Goal: Information Seeking & Learning: Find specific fact

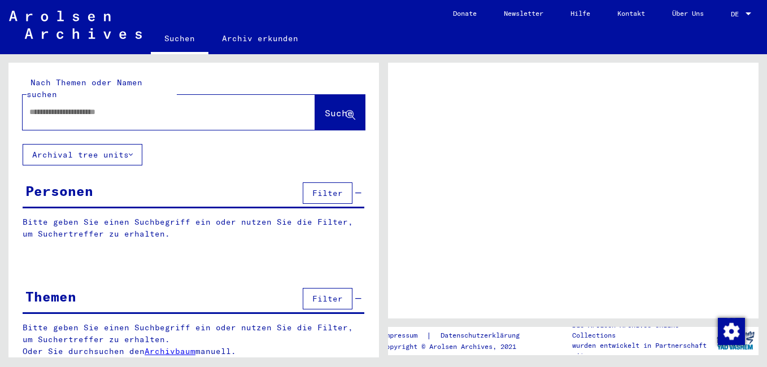
click at [139, 106] on input "text" at bounding box center [158, 112] width 259 height 12
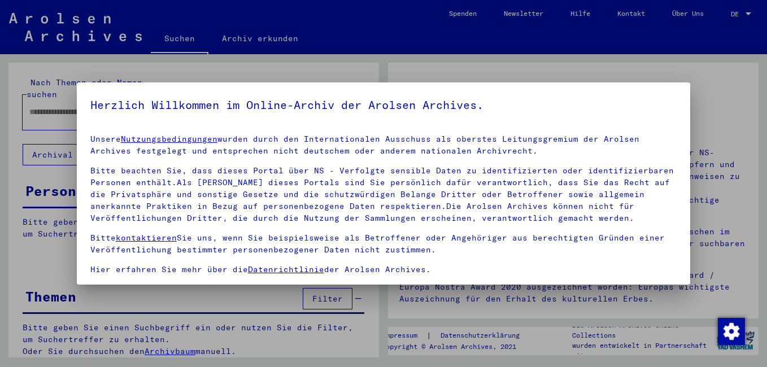
scroll to position [93, 0]
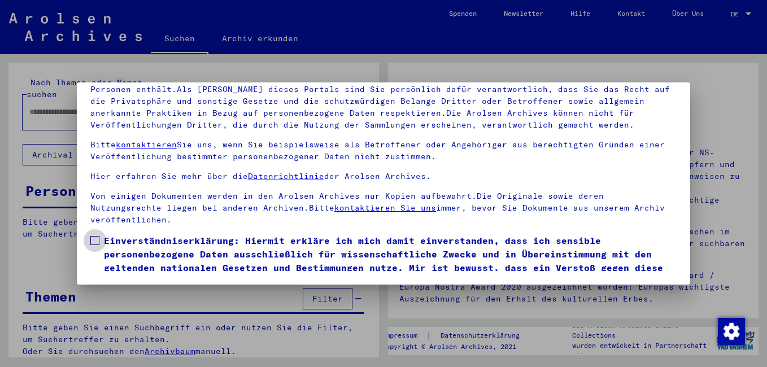
click at [95, 241] on span at bounding box center [94, 240] width 9 height 9
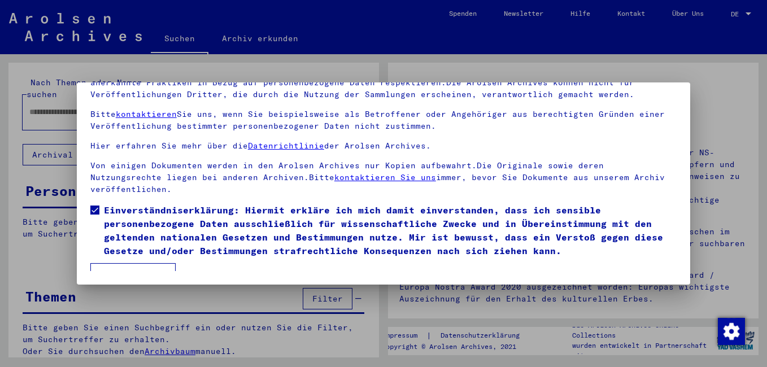
scroll to position [44, 0]
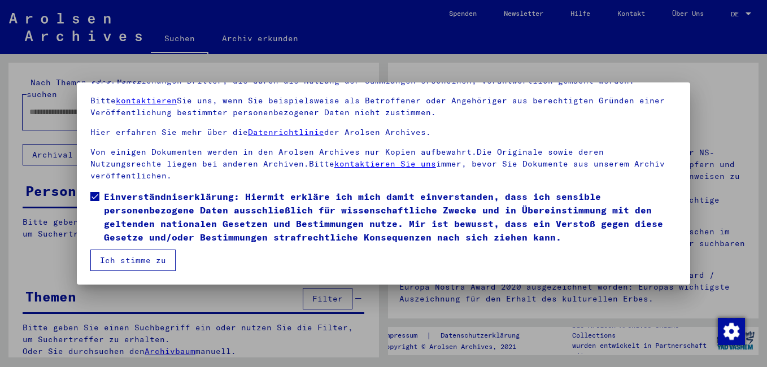
click at [99, 261] on button "Ich stimme zu" at bounding box center [132, 260] width 85 height 21
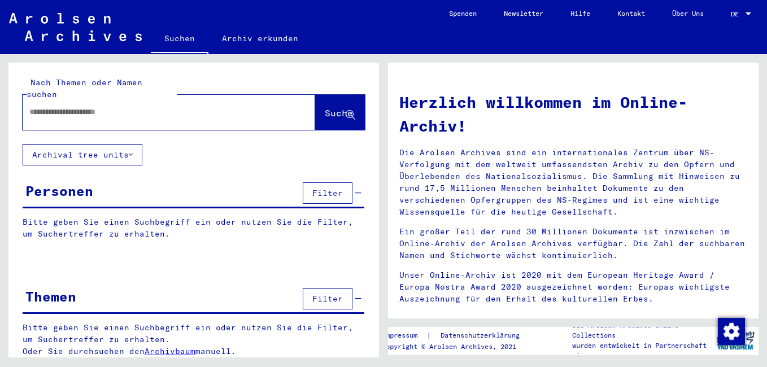
click at [56, 106] on input "text" at bounding box center [155, 112] width 252 height 12
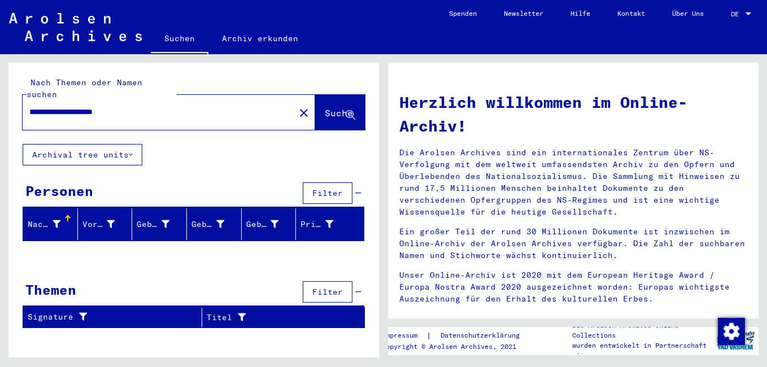
click at [83, 106] on input "**********" at bounding box center [155, 112] width 252 height 12
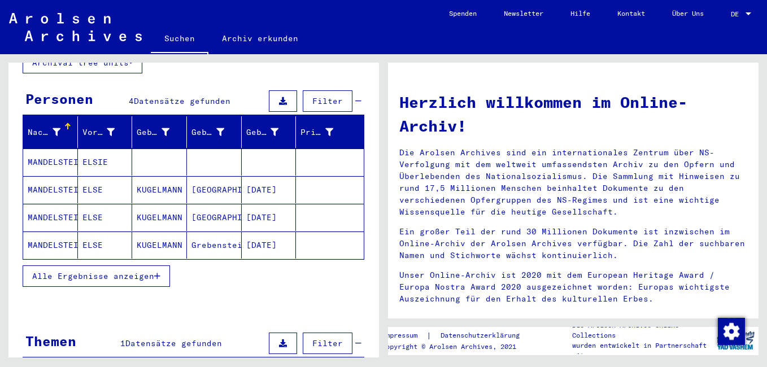
scroll to position [113, 0]
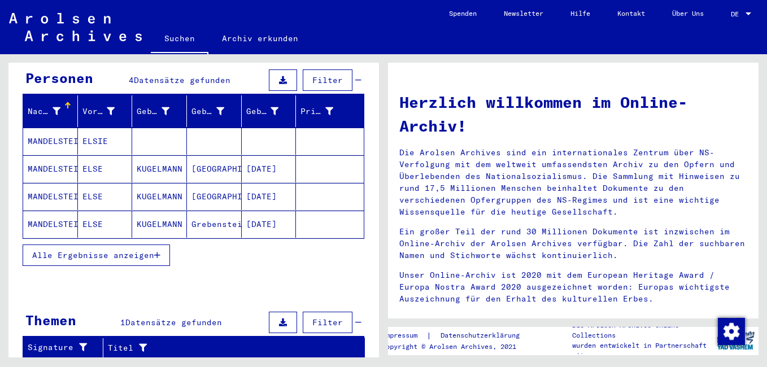
click at [67, 158] on mat-cell "MANDELSTEIN" at bounding box center [50, 168] width 55 height 27
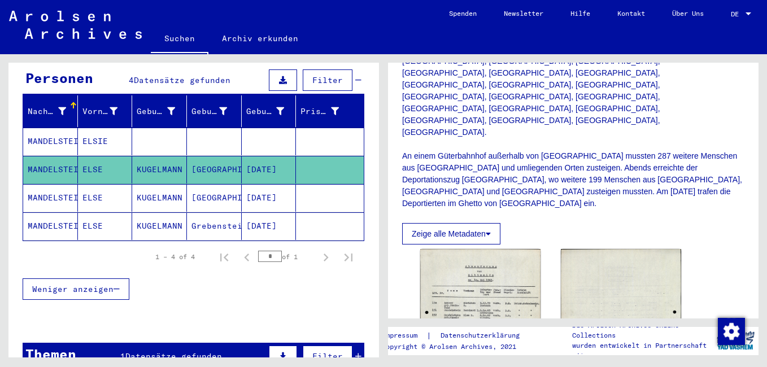
scroll to position [508, 0]
click at [473, 244] on img at bounding box center [480, 333] width 127 height 178
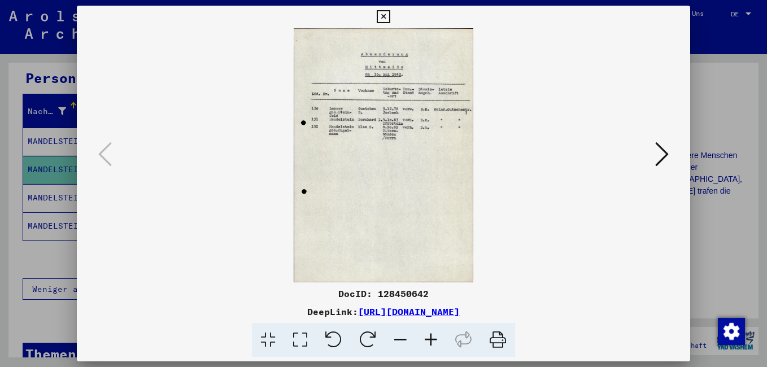
click at [425, 200] on img at bounding box center [383, 155] width 536 height 254
click at [431, 339] on icon at bounding box center [431, 340] width 30 height 34
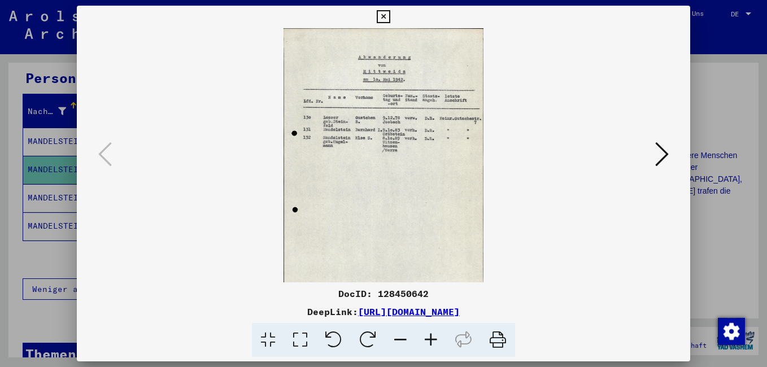
click at [431, 339] on icon at bounding box center [431, 340] width 30 height 34
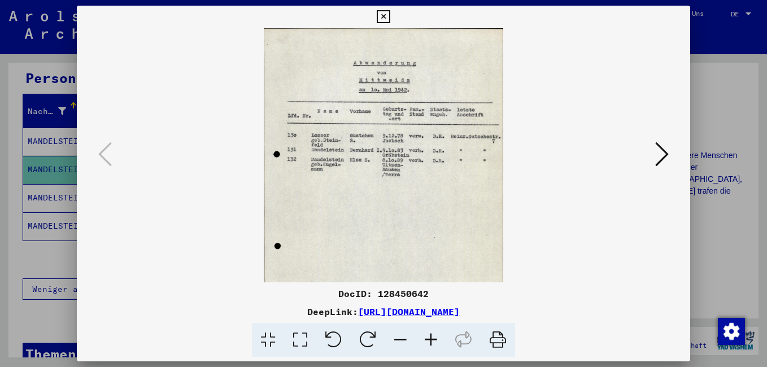
click at [431, 339] on icon at bounding box center [431, 340] width 30 height 34
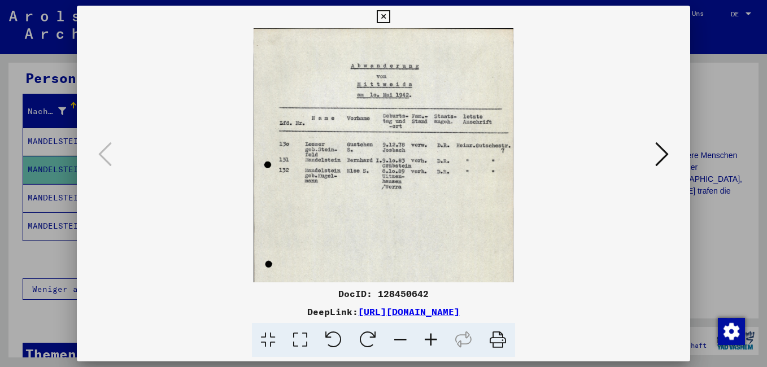
click at [431, 339] on icon at bounding box center [431, 340] width 30 height 34
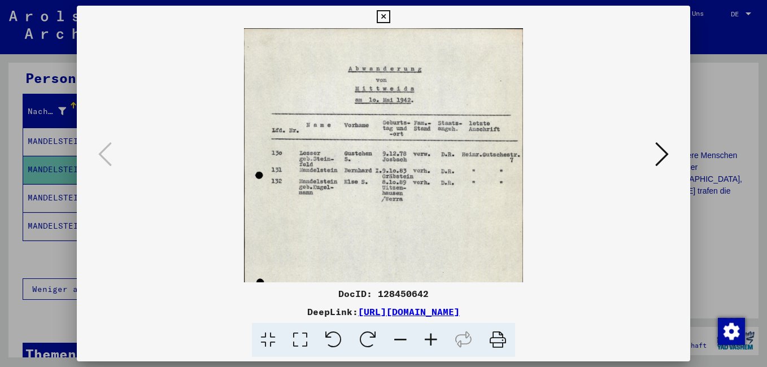
click at [404, 339] on icon at bounding box center [400, 340] width 30 height 34
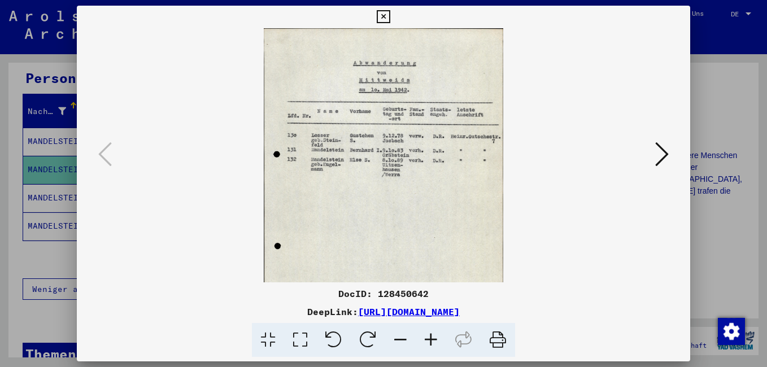
click at [404, 339] on icon at bounding box center [400, 340] width 30 height 34
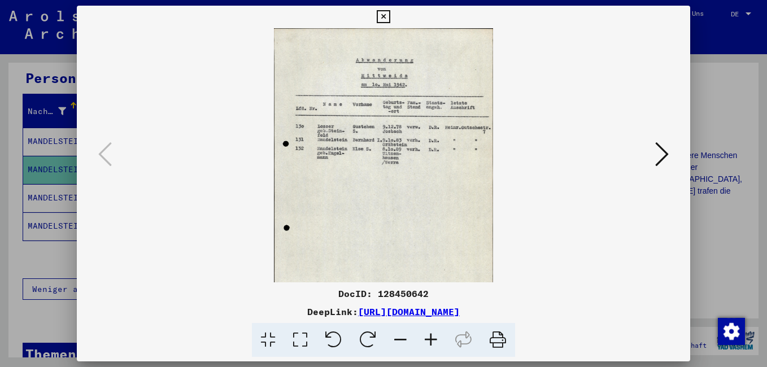
click at [382, 24] on button at bounding box center [383, 17] width 20 height 23
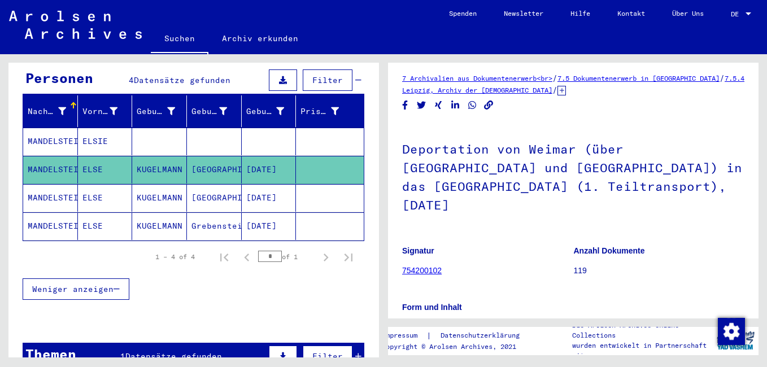
scroll to position [0, 0]
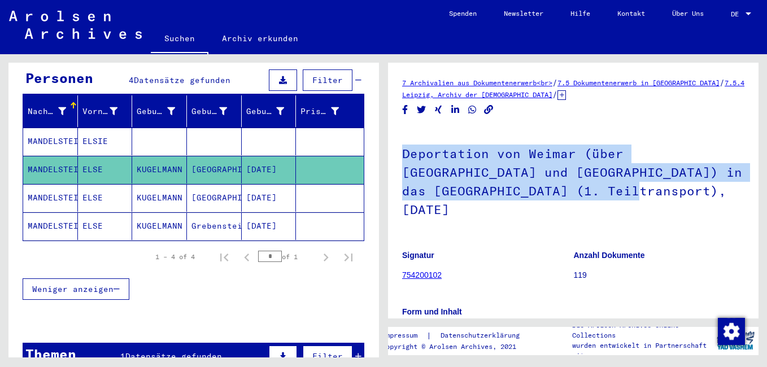
drag, startPoint x: 402, startPoint y: 155, endPoint x: 616, endPoint y: 199, distance: 218.0
click at [616, 199] on h1 "Deportation von Weimar (über [GEOGRAPHIC_DATA] und [GEOGRAPHIC_DATA]) in das [G…" at bounding box center [573, 181] width 342 height 106
copy h1 "Deportation von Weimar (über [GEOGRAPHIC_DATA] und [GEOGRAPHIC_DATA]) in das [G…"
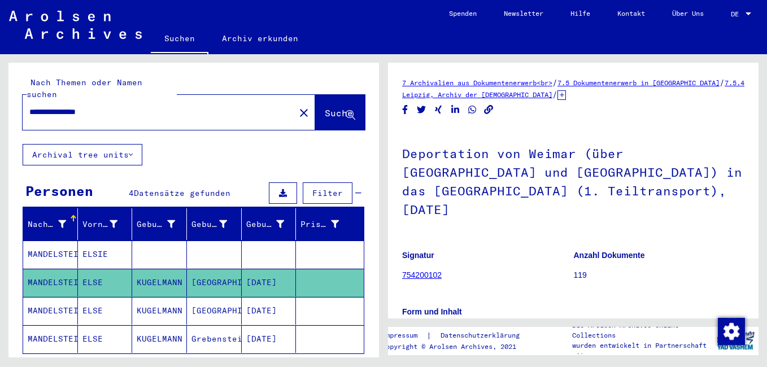
click at [49, 298] on mat-cell "MANDELSTEIN" at bounding box center [50, 311] width 55 height 28
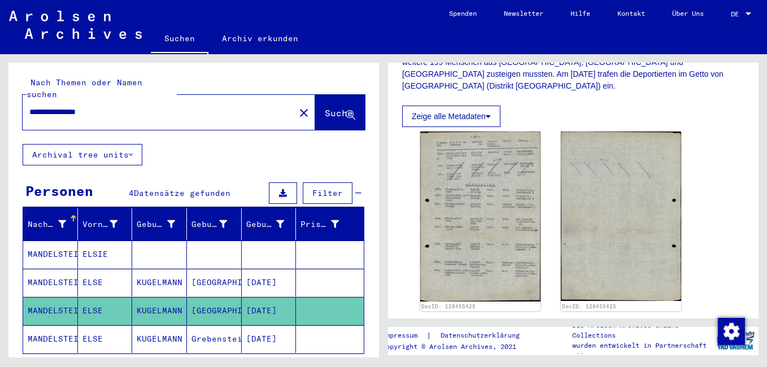
scroll to position [395, 0]
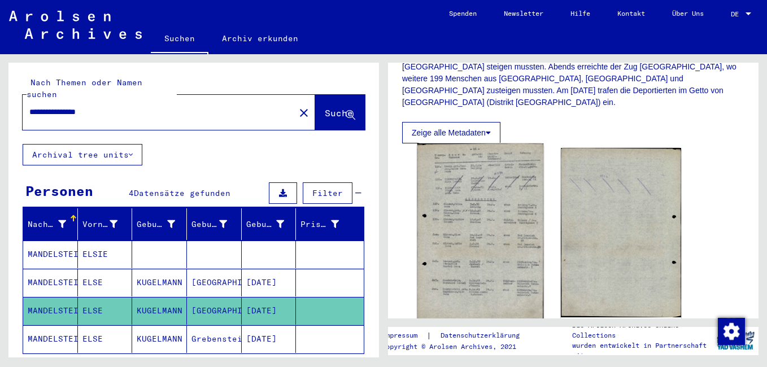
click at [471, 217] on img at bounding box center [480, 232] width 127 height 178
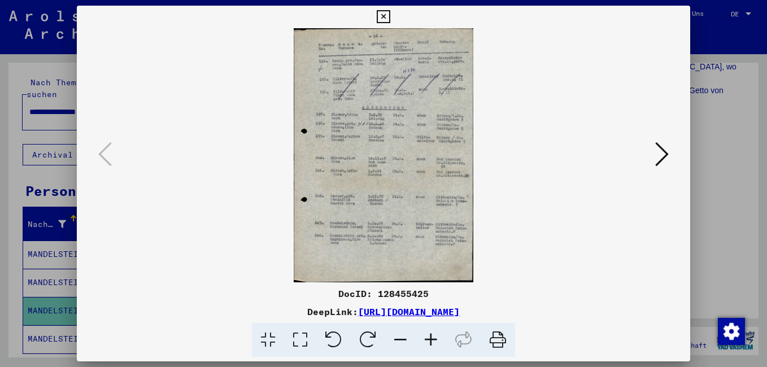
click at [428, 341] on icon at bounding box center [431, 340] width 30 height 34
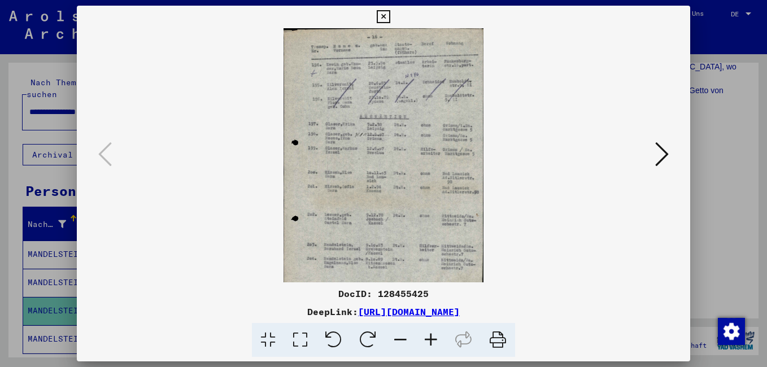
click at [428, 341] on icon at bounding box center [431, 340] width 30 height 34
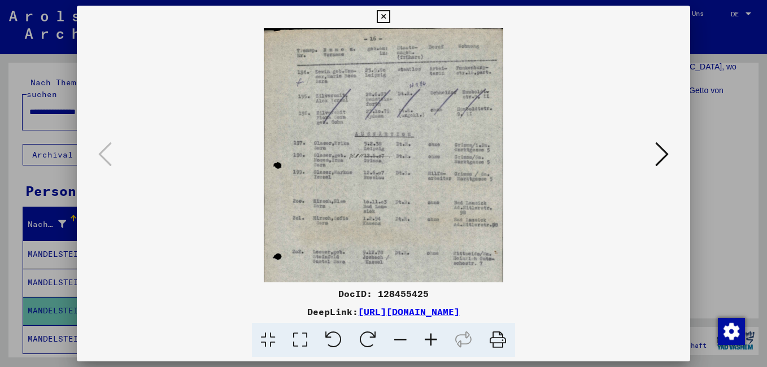
click at [428, 341] on icon at bounding box center [431, 340] width 30 height 34
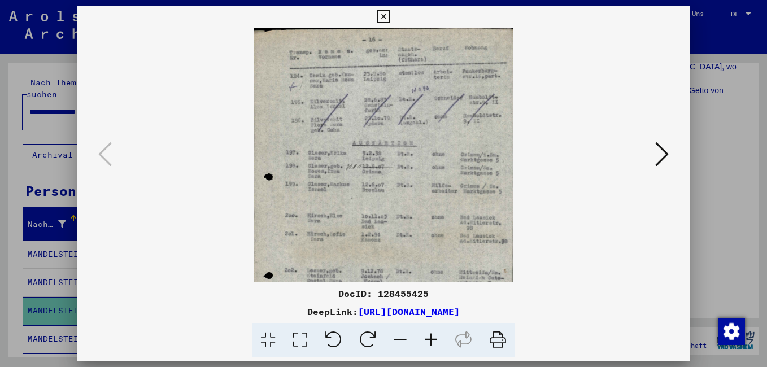
click at [428, 341] on icon at bounding box center [431, 340] width 30 height 34
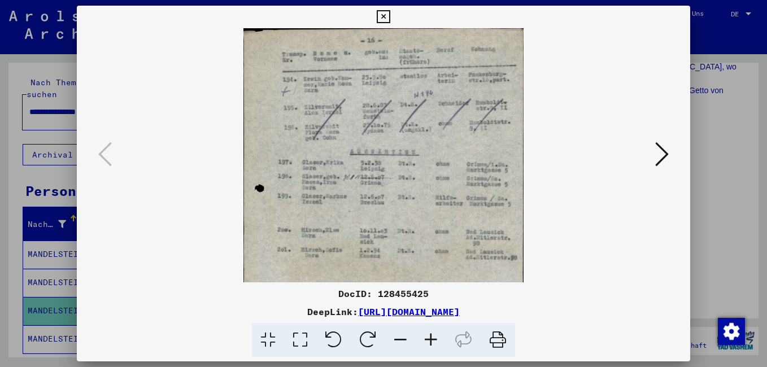
click at [428, 341] on icon at bounding box center [431, 340] width 30 height 34
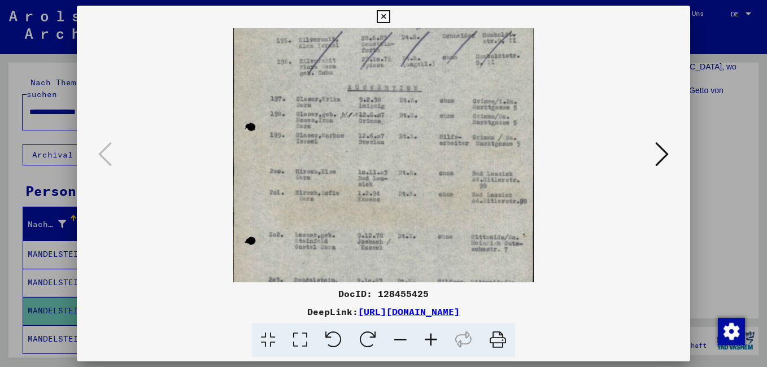
scroll to position [74, 0]
drag, startPoint x: 417, startPoint y: 258, endPoint x: 419, endPoint y: 184, distance: 74.0
click at [419, 184] on img at bounding box center [383, 166] width 300 height 424
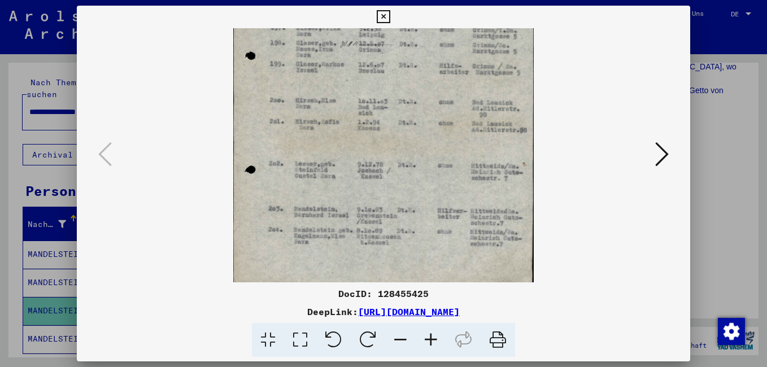
scroll to position [147, 0]
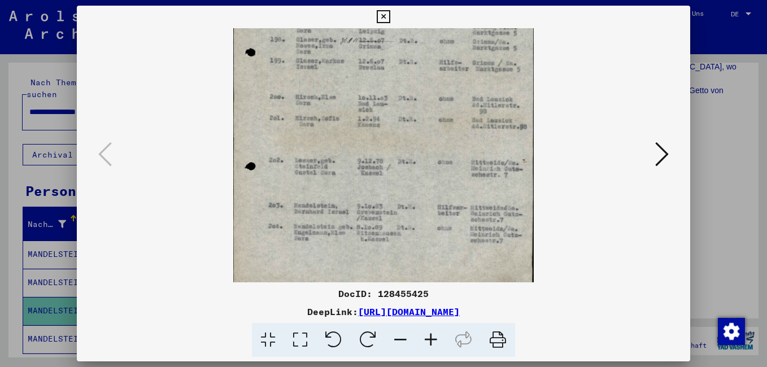
drag, startPoint x: 425, startPoint y: 251, endPoint x: 426, endPoint y: 177, distance: 73.4
click at [426, 177] on img at bounding box center [383, 93] width 300 height 424
click at [435, 341] on icon at bounding box center [431, 340] width 30 height 34
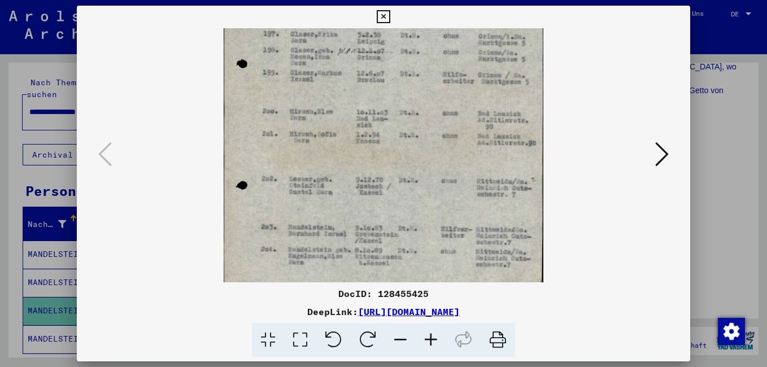
click at [435, 341] on icon at bounding box center [431, 340] width 30 height 34
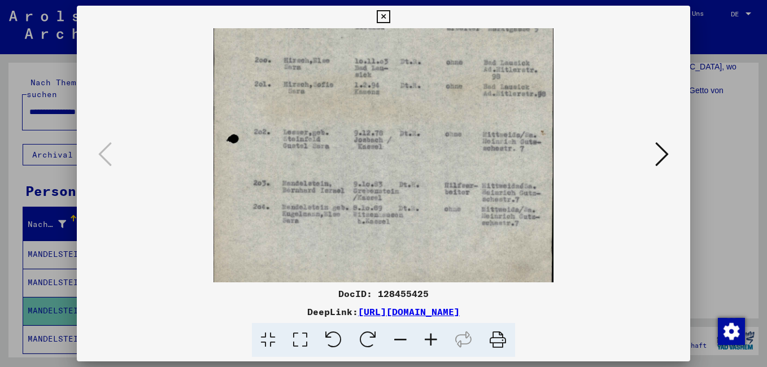
scroll to position [226, 0]
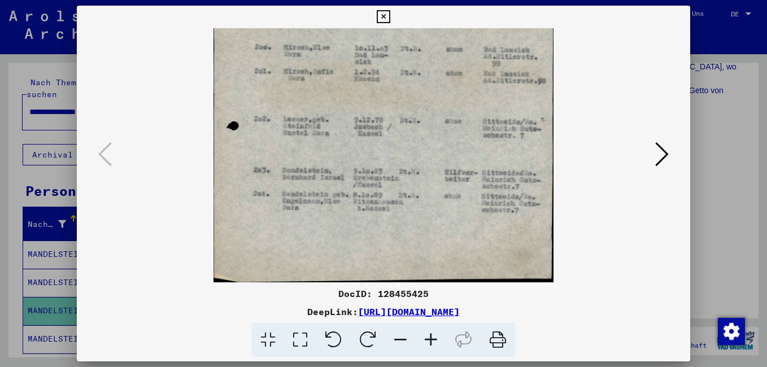
drag, startPoint x: 490, startPoint y: 245, endPoint x: 368, endPoint y: 159, distance: 149.2
click at [368, 159] on img at bounding box center [383, 42] width 340 height 480
click at [384, 19] on icon at bounding box center [383, 17] width 13 height 14
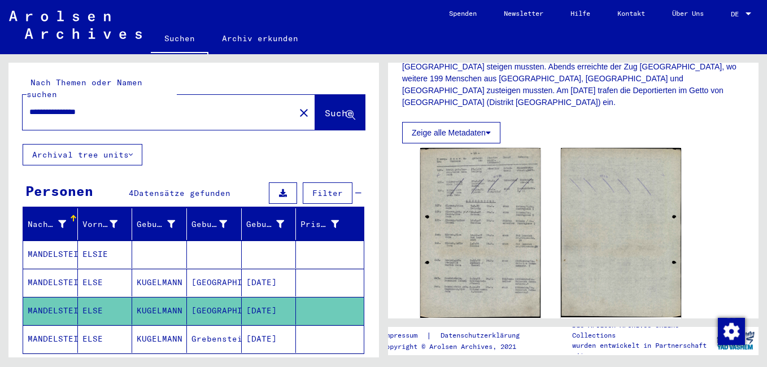
click at [60, 325] on icon at bounding box center [47, 321] width 28 height 45
click at [60, 270] on mat-cell "MANDELSTEIN" at bounding box center [50, 283] width 55 height 28
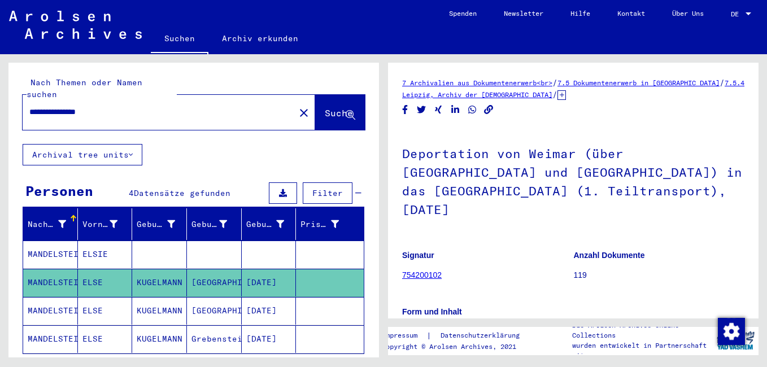
click at [60, 322] on icon at bounding box center [47, 321] width 28 height 45
click at [60, 327] on icon at bounding box center [47, 321] width 28 height 45
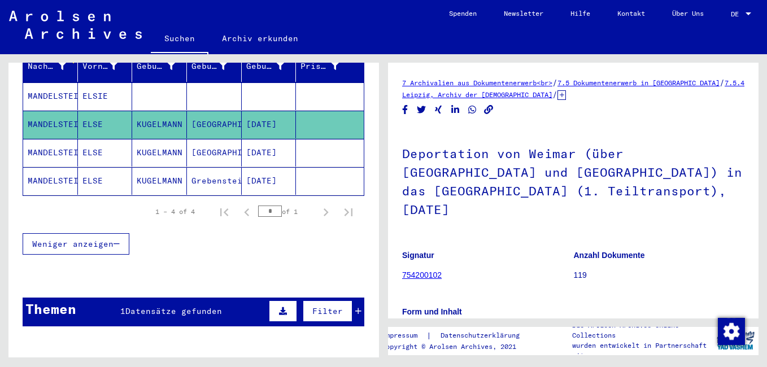
scroll to position [169, 0]
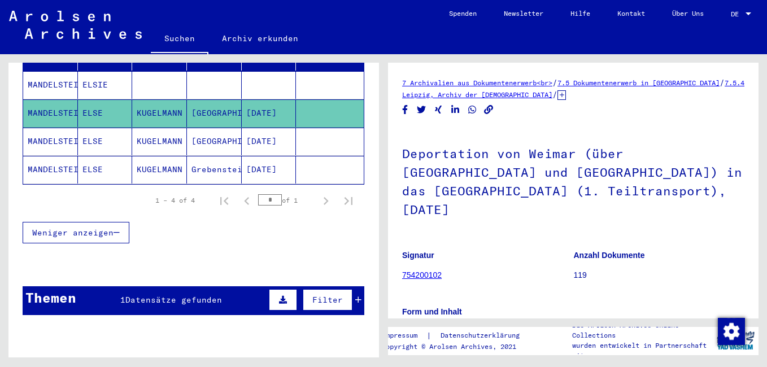
click at [103, 228] on span "Weniger anzeigen" at bounding box center [72, 233] width 81 height 10
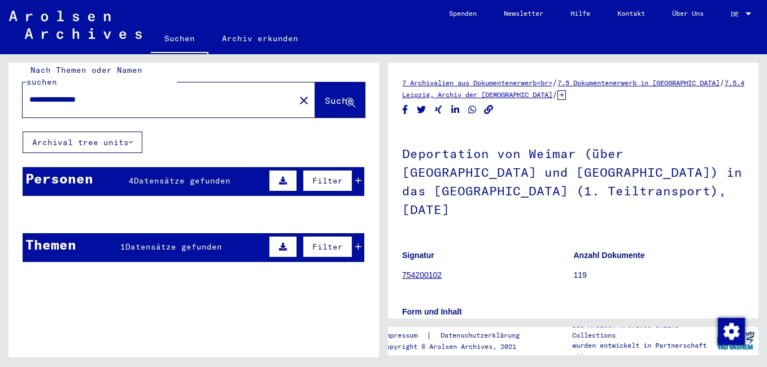
scroll to position [0, 0]
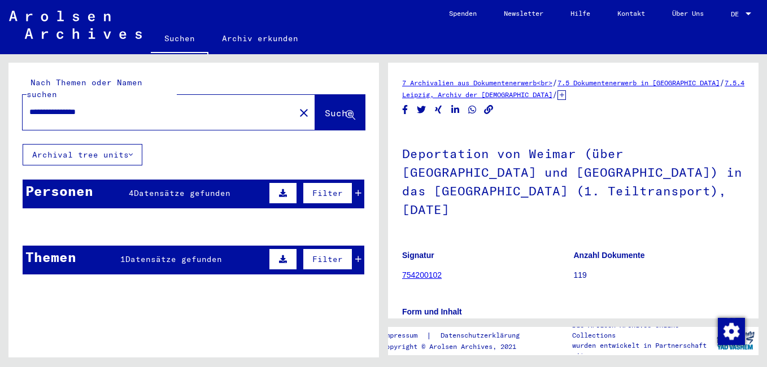
click at [130, 106] on input "**********" at bounding box center [158, 112] width 259 height 12
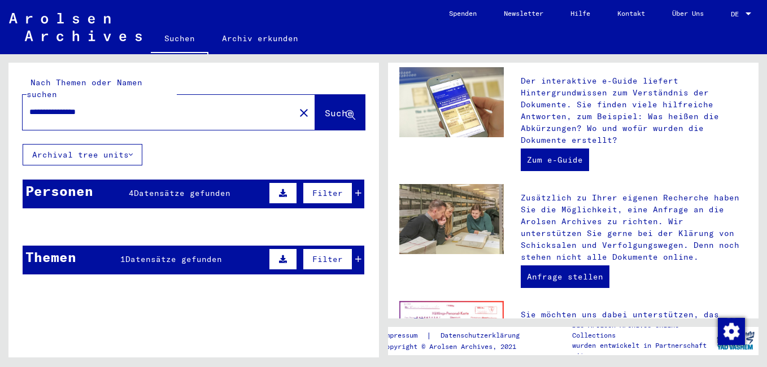
scroll to position [169, 0]
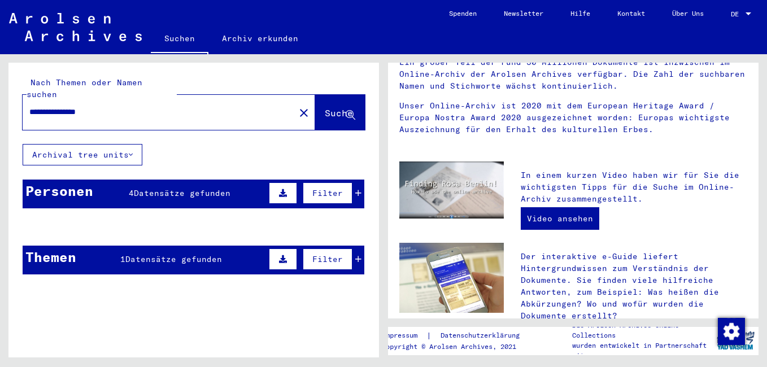
click at [216, 188] on span "Datensätze gefunden" at bounding box center [182, 193] width 97 height 10
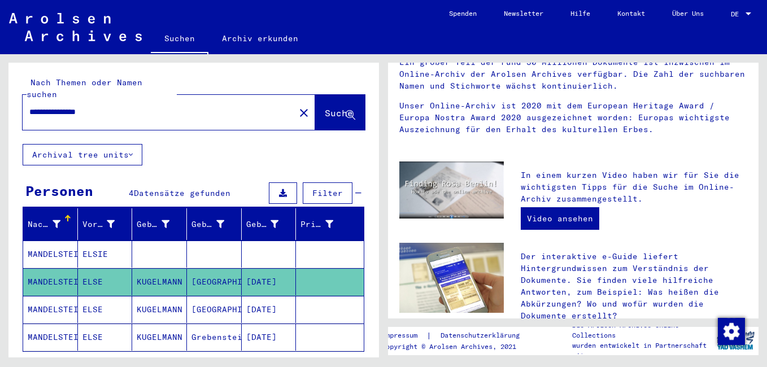
click at [67, 326] on mat-cell "MANDELSTEIN" at bounding box center [50, 337] width 55 height 27
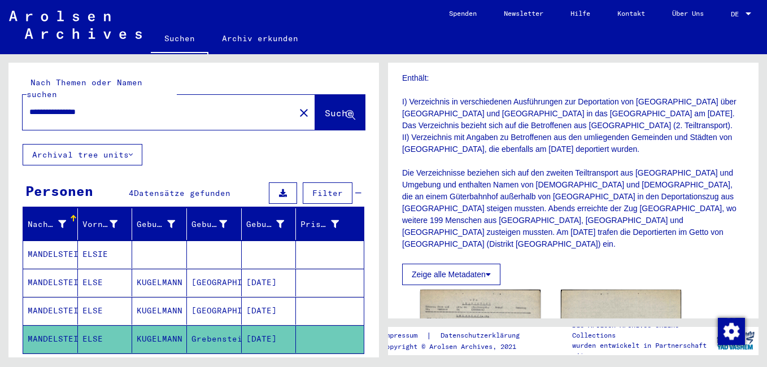
scroll to position [395, 0]
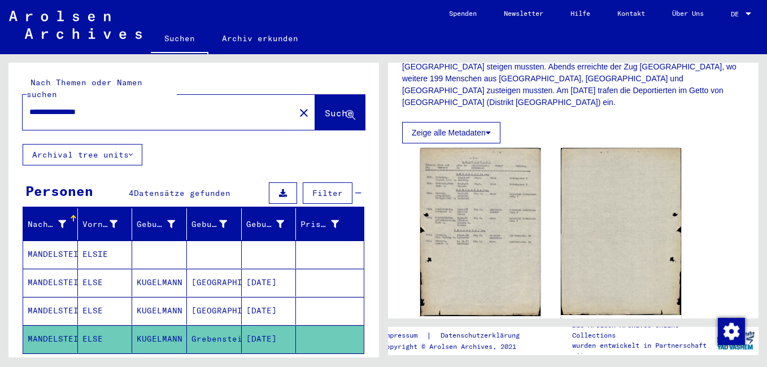
click at [59, 297] on mat-cell "MANDELSTEIN" at bounding box center [50, 311] width 55 height 28
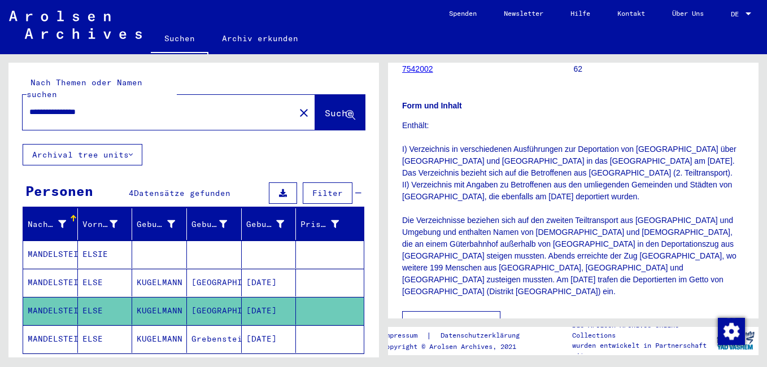
scroll to position [226, 0]
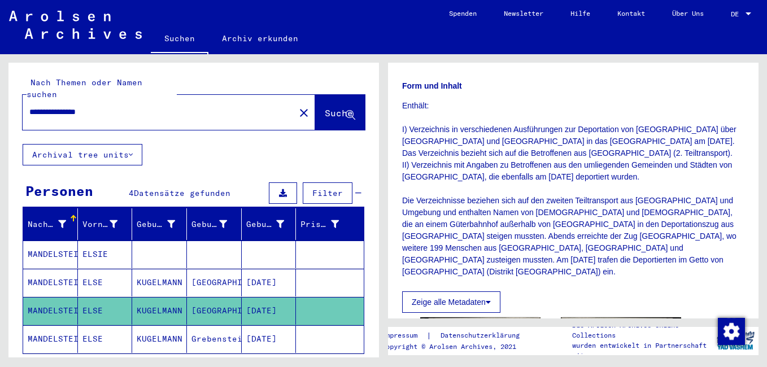
click at [410, 112] on p "Enthält: I) Verzeichnis in verschiedenen Ausführungen zur Deportation von [GEOG…" at bounding box center [573, 189] width 342 height 178
drag, startPoint x: 160, startPoint y: 101, endPoint x: -2, endPoint y: 107, distance: 162.2
click at [0, 107] on html "**********" at bounding box center [383, 183] width 767 height 367
type input "**********"
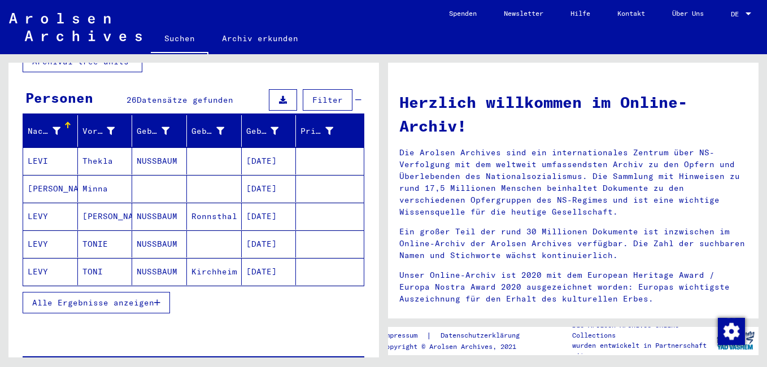
scroll to position [113, 0]
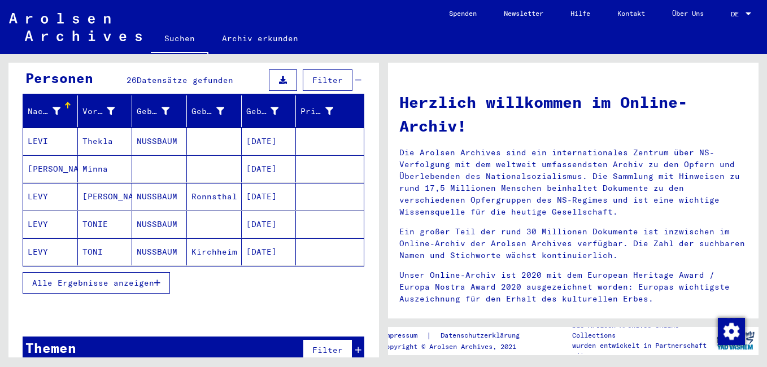
click at [154, 278] on span "Alle Ergebnisse anzeigen" at bounding box center [93, 283] width 122 height 10
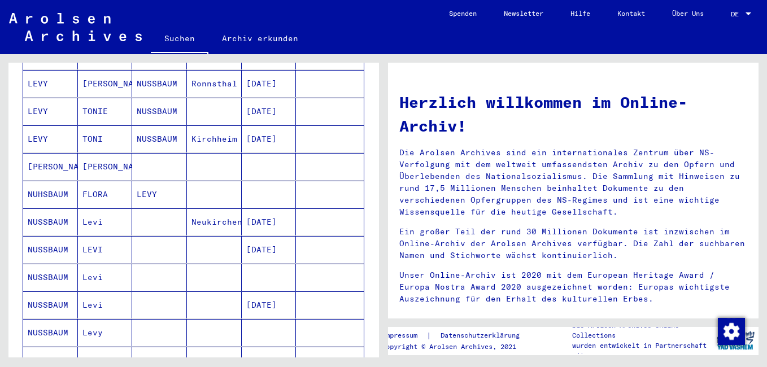
scroll to position [282, 0]
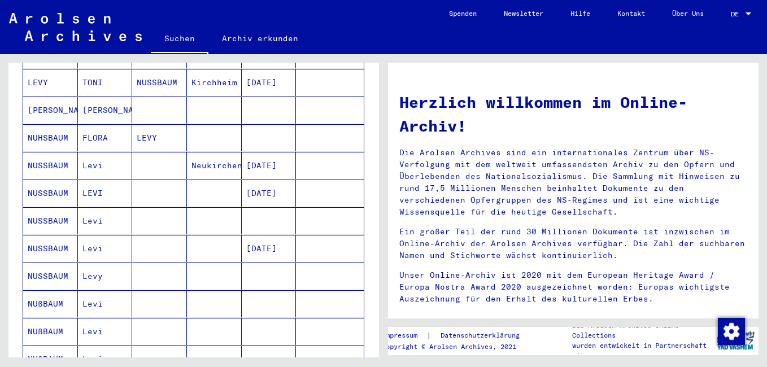
click at [55, 181] on mat-cell "NUSSBAUM" at bounding box center [50, 193] width 55 height 27
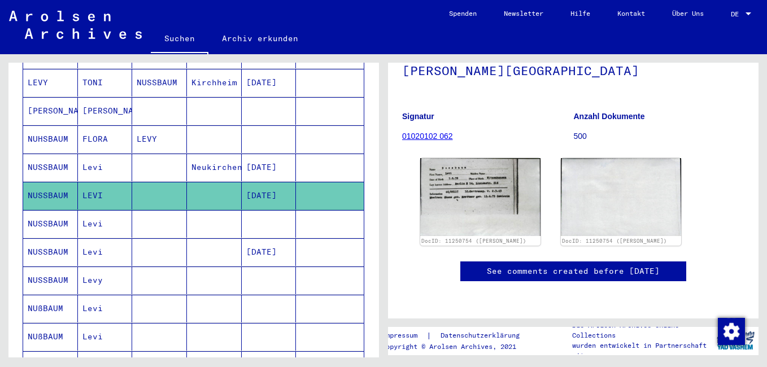
scroll to position [113, 0]
click at [499, 169] on img at bounding box center [480, 197] width 127 height 82
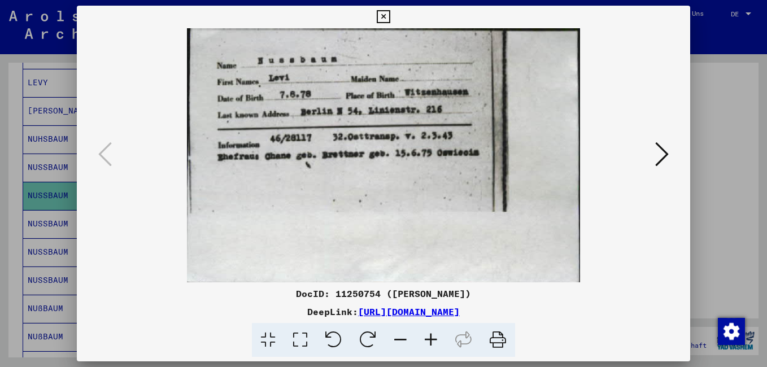
click at [382, 16] on icon at bounding box center [383, 17] width 13 height 14
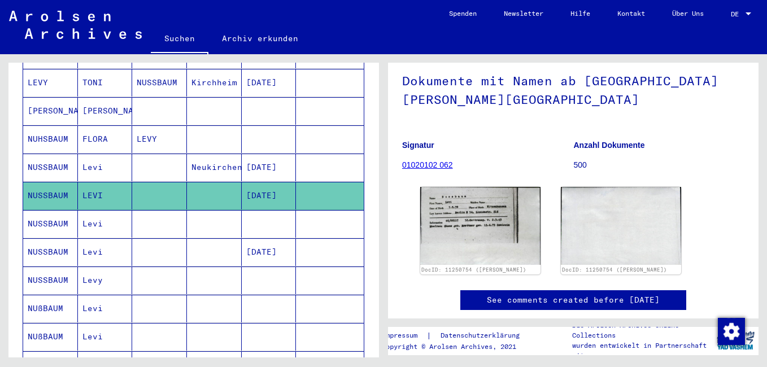
scroll to position [0, 0]
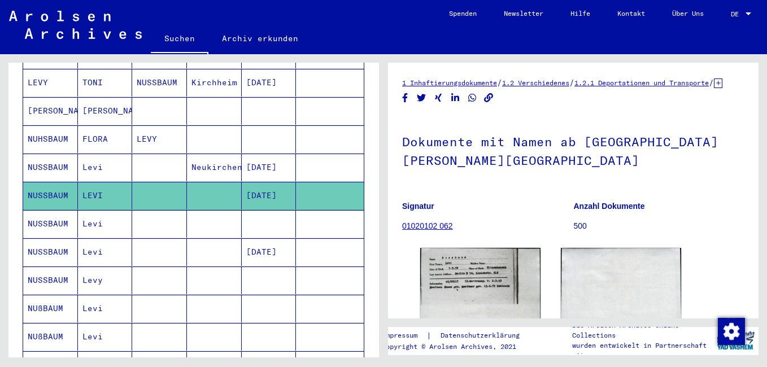
click at [53, 210] on mat-cell "NUSSBAUM" at bounding box center [50, 224] width 55 height 28
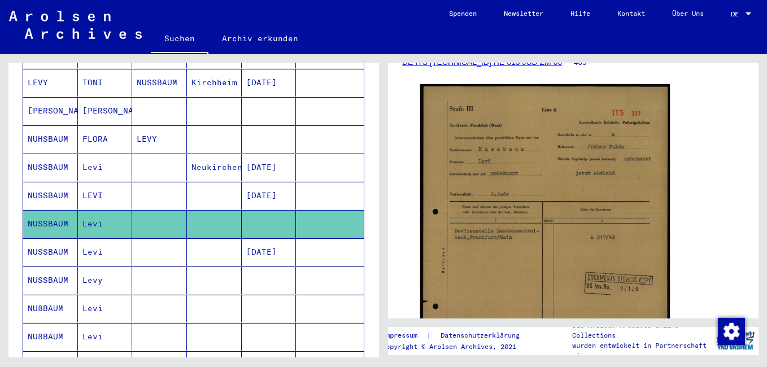
scroll to position [226, 0]
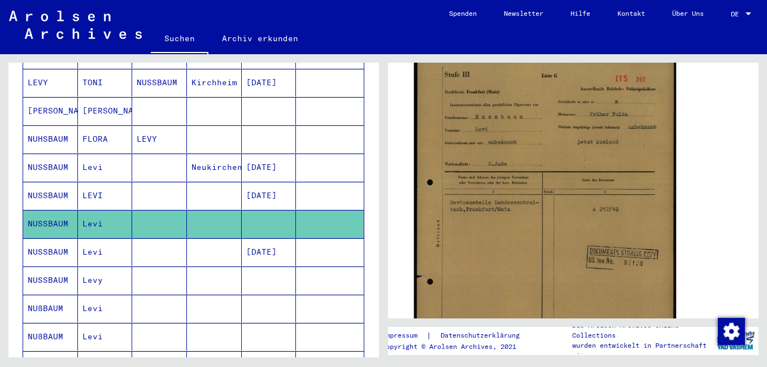
click at [551, 216] on img at bounding box center [545, 231] width 262 height 365
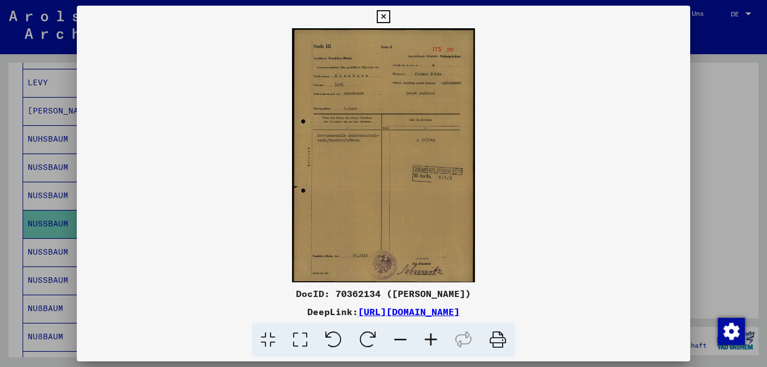
click at [429, 337] on icon at bounding box center [431, 340] width 30 height 34
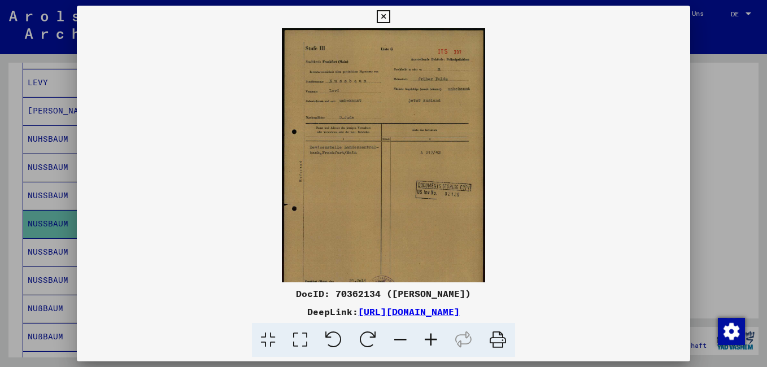
click at [429, 337] on icon at bounding box center [431, 340] width 30 height 34
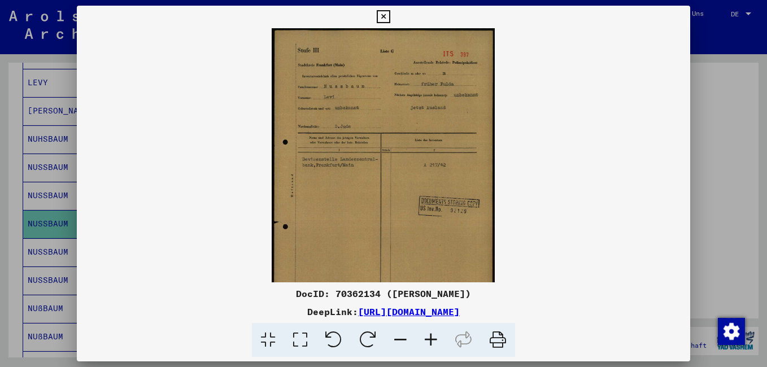
click at [429, 337] on icon at bounding box center [431, 340] width 30 height 34
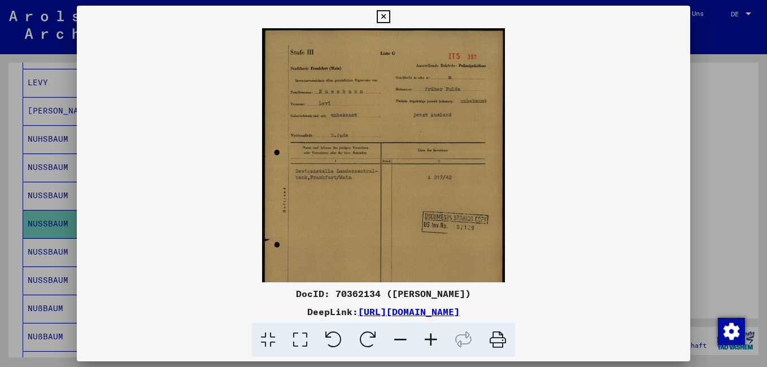
click at [429, 337] on icon at bounding box center [431, 340] width 30 height 34
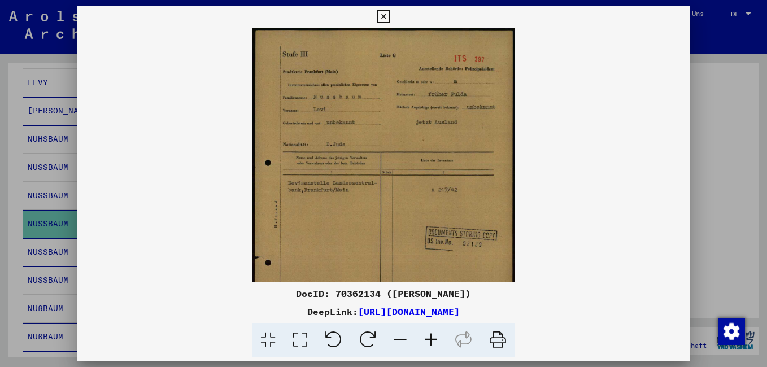
click at [429, 337] on icon at bounding box center [431, 340] width 30 height 34
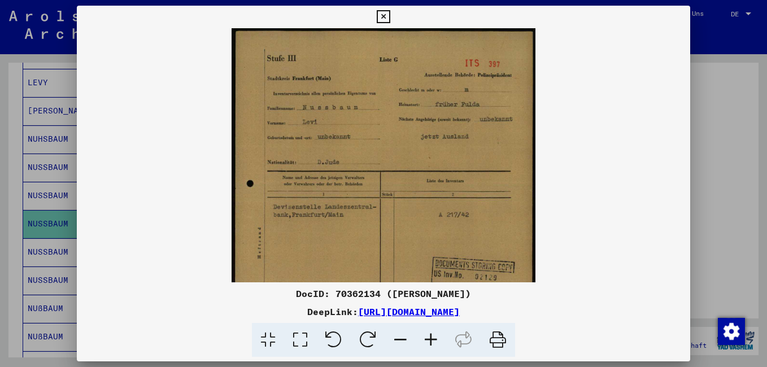
click at [428, 337] on icon at bounding box center [431, 340] width 30 height 34
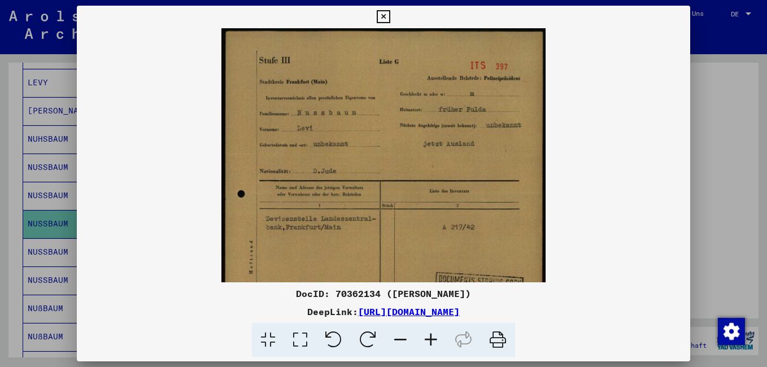
click at [428, 337] on icon at bounding box center [431, 340] width 30 height 34
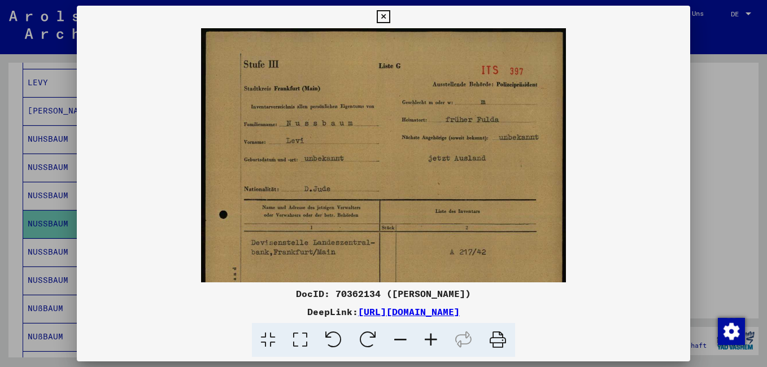
click at [428, 337] on icon at bounding box center [431, 340] width 30 height 34
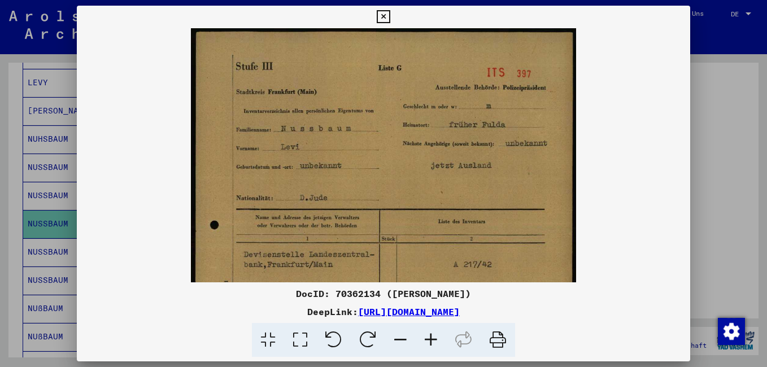
click at [428, 337] on icon at bounding box center [431, 340] width 30 height 34
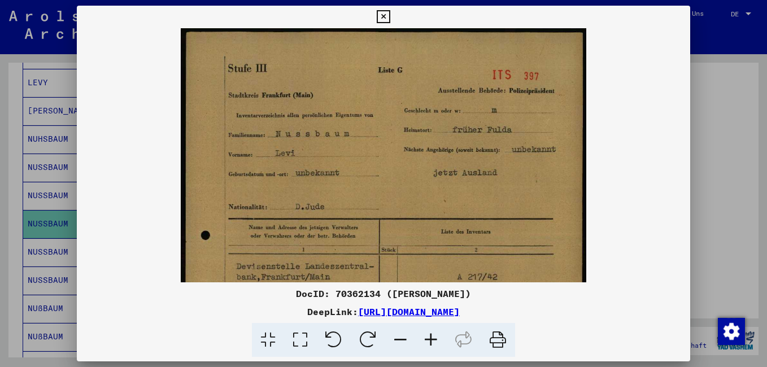
click at [428, 337] on icon at bounding box center [431, 340] width 30 height 34
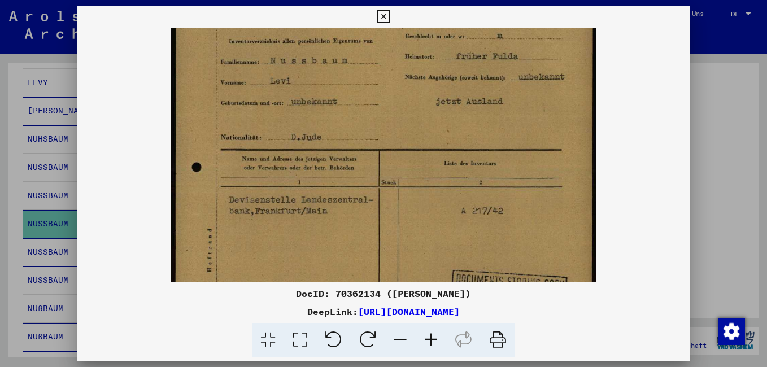
drag, startPoint x: 473, startPoint y: 203, endPoint x: 486, endPoint y: 125, distance: 79.5
click at [486, 125] on img at bounding box center [384, 246] width 426 height 593
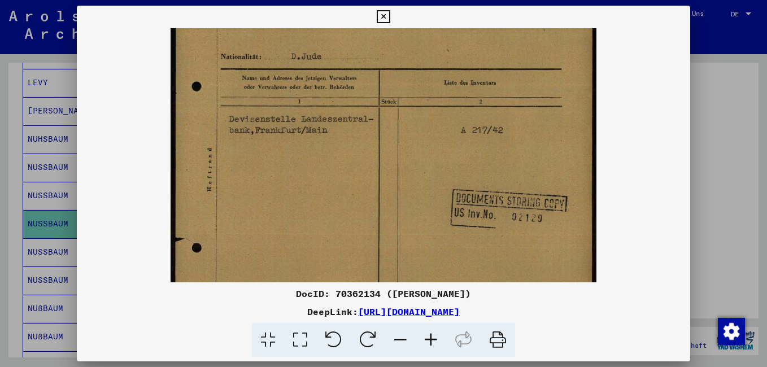
drag, startPoint x: 494, startPoint y: 221, endPoint x: 505, endPoint y: 99, distance: 123.0
click at [530, 155] on img at bounding box center [384, 165] width 426 height 593
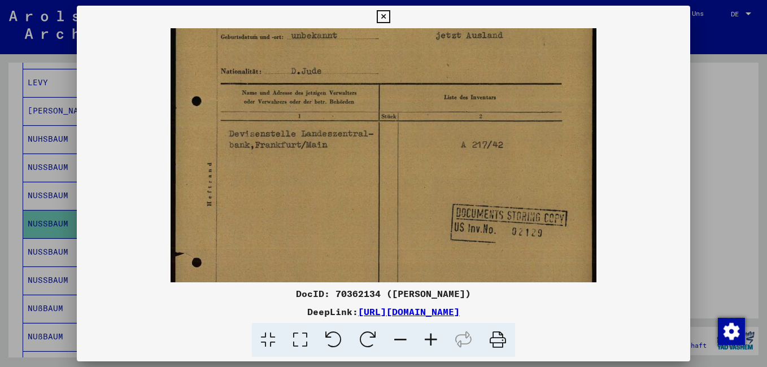
click at [385, 16] on icon at bounding box center [383, 17] width 13 height 14
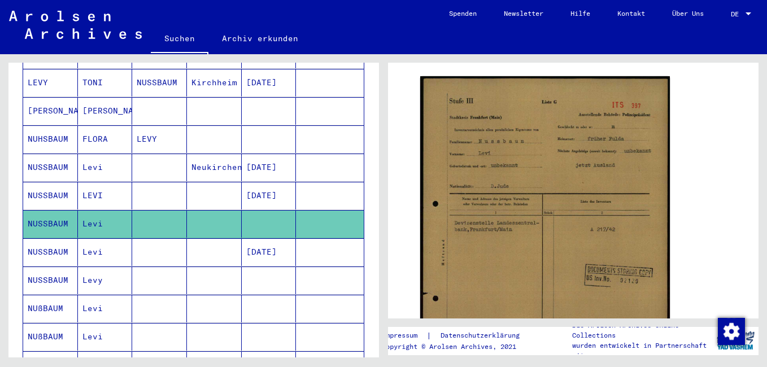
scroll to position [341, 0]
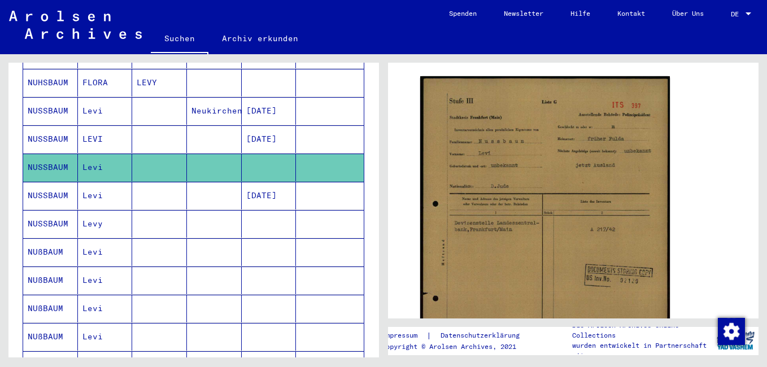
click at [50, 211] on mat-cell "NUSSBAUM" at bounding box center [50, 224] width 55 height 28
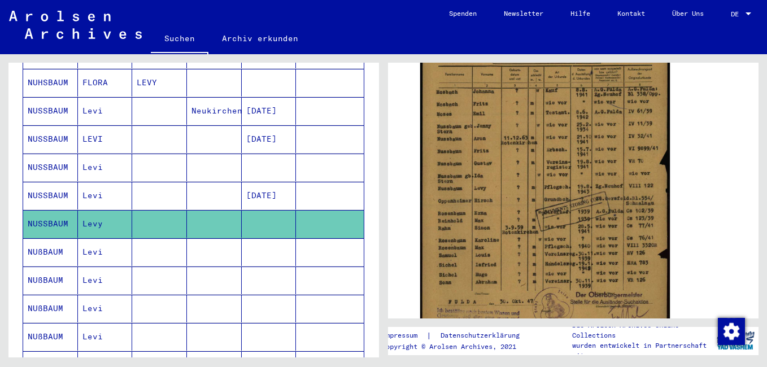
scroll to position [282, 0]
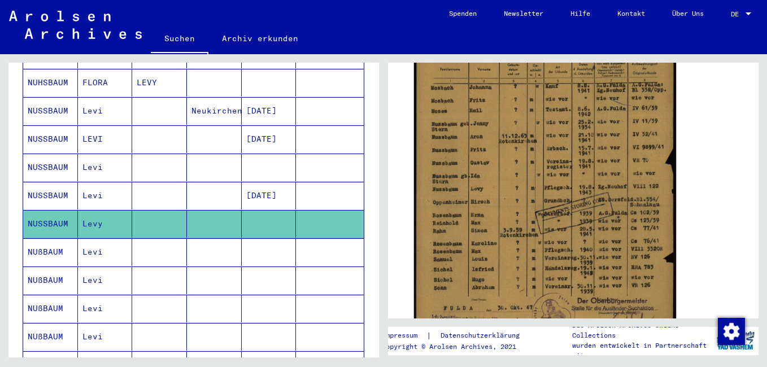
click at [626, 215] on img at bounding box center [545, 158] width 262 height 370
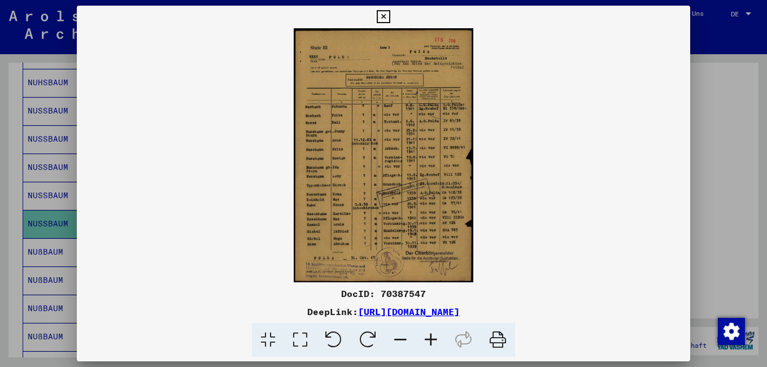
click at [426, 337] on icon at bounding box center [431, 340] width 30 height 34
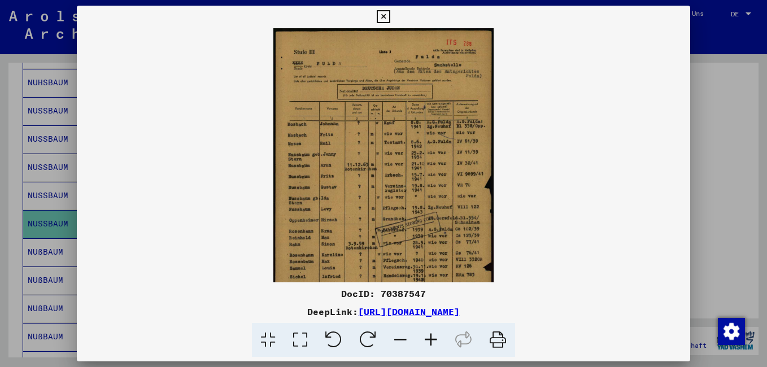
click at [426, 337] on icon at bounding box center [431, 340] width 30 height 34
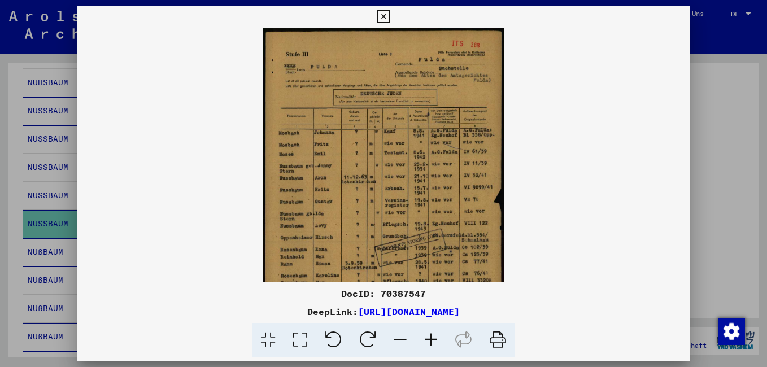
click at [426, 337] on icon at bounding box center [431, 340] width 30 height 34
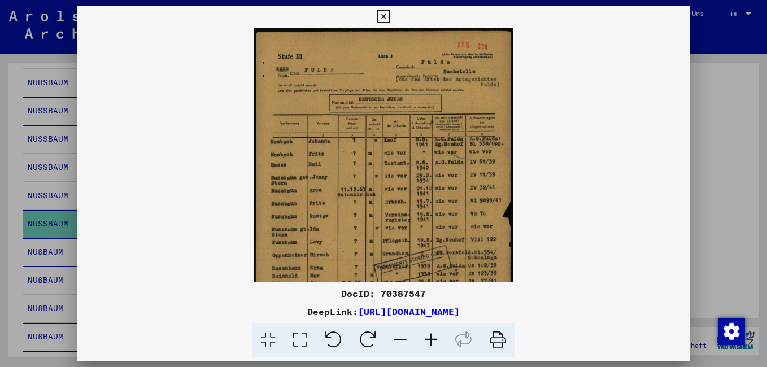
click at [426, 337] on icon at bounding box center [431, 340] width 30 height 34
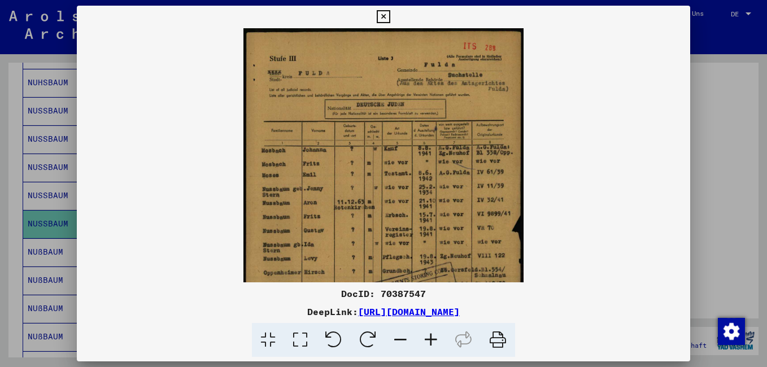
click at [426, 337] on icon at bounding box center [431, 340] width 30 height 34
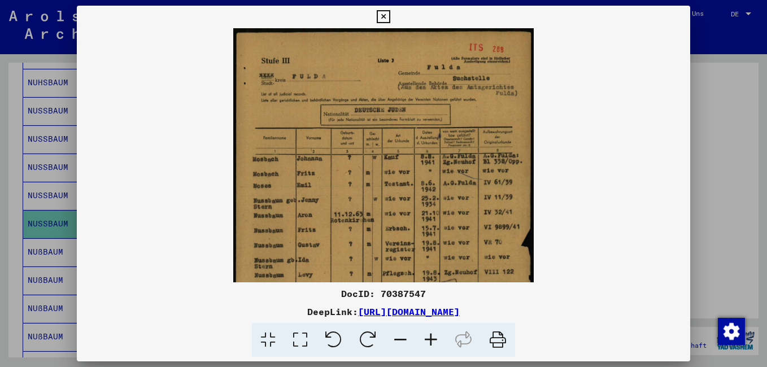
click at [426, 337] on icon at bounding box center [431, 340] width 30 height 34
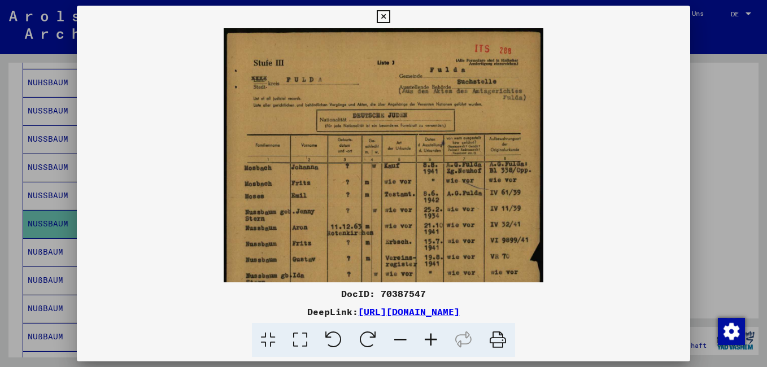
click at [426, 337] on icon at bounding box center [431, 340] width 30 height 34
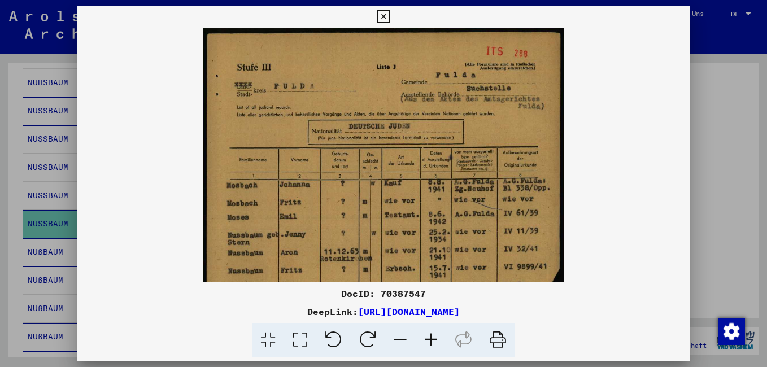
click at [426, 337] on icon at bounding box center [431, 340] width 30 height 34
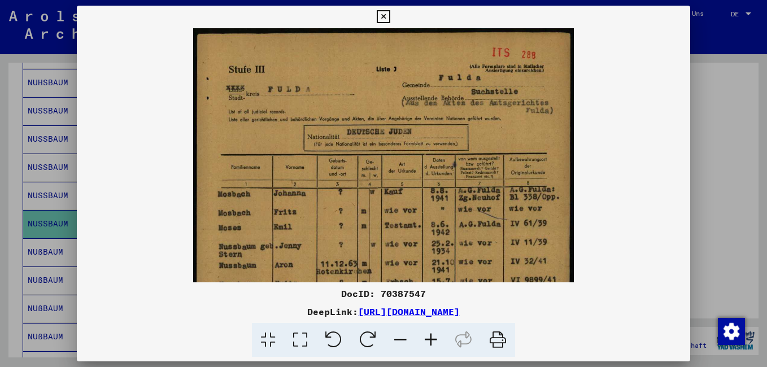
click at [426, 337] on icon at bounding box center [431, 340] width 30 height 34
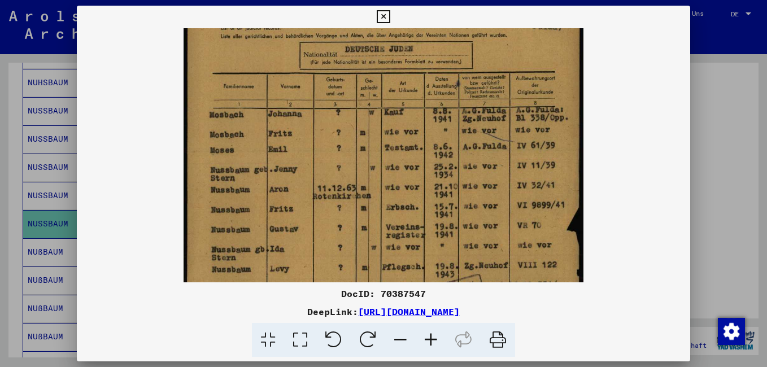
scroll to position [90, 0]
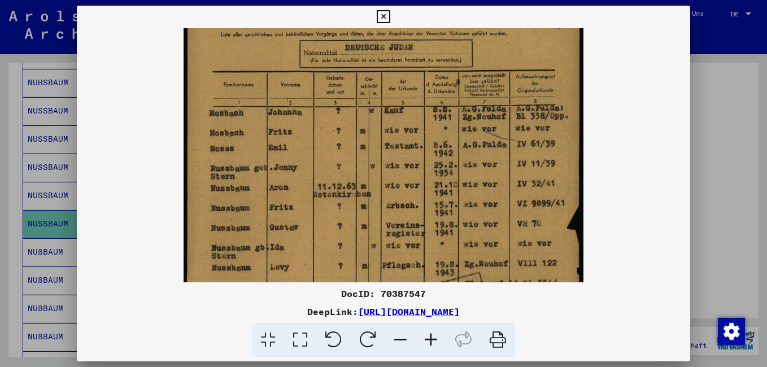
drag, startPoint x: 425, startPoint y: 230, endPoint x: 421, endPoint y: 140, distance: 89.9
click at [421, 140] on img at bounding box center [384, 220] width 400 height 565
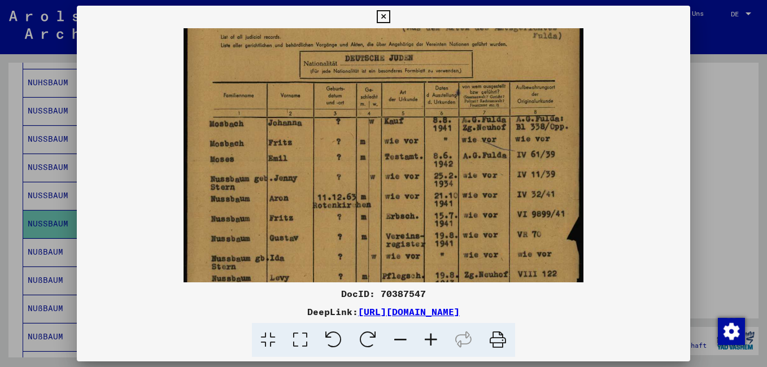
scroll to position [77, 0]
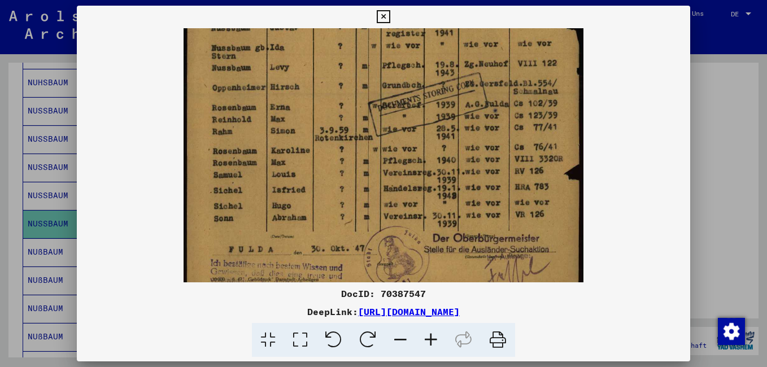
drag, startPoint x: 431, startPoint y: 235, endPoint x: 379, endPoint y: 10, distance: 231.2
click at [417, 35] on img at bounding box center [384, 21] width 400 height 565
click at [385, 13] on icon at bounding box center [383, 17] width 13 height 14
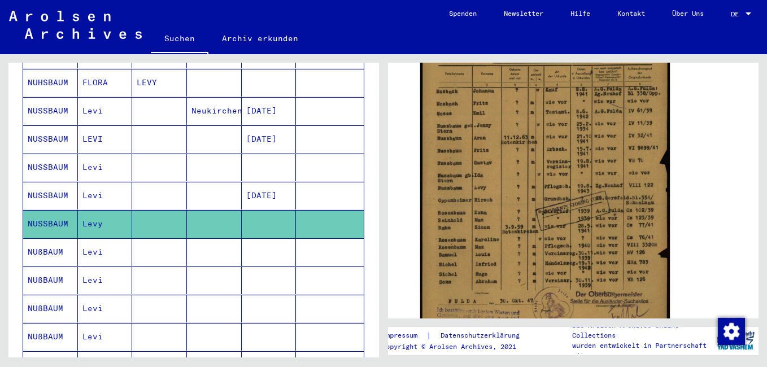
click at [52, 242] on mat-cell "NUßBAUM" at bounding box center [50, 252] width 55 height 28
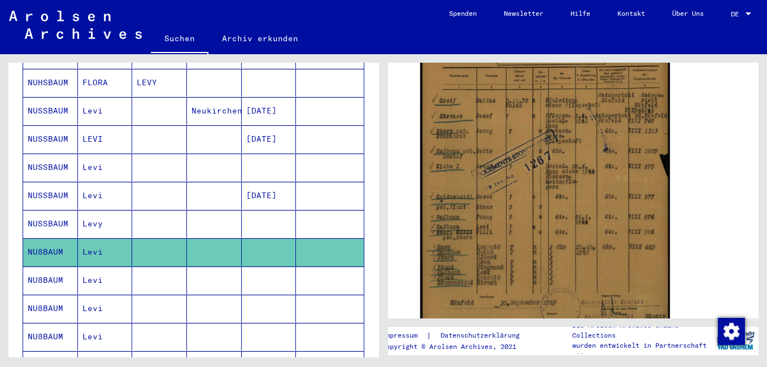
scroll to position [282, 0]
click at [588, 230] on img at bounding box center [545, 160] width 250 height 356
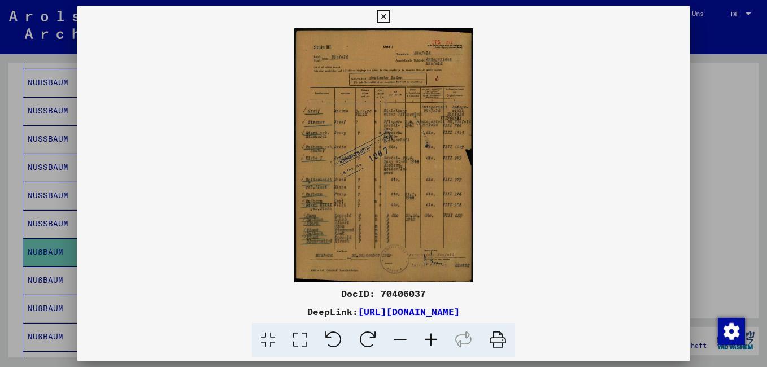
click at [431, 341] on icon at bounding box center [431, 340] width 30 height 34
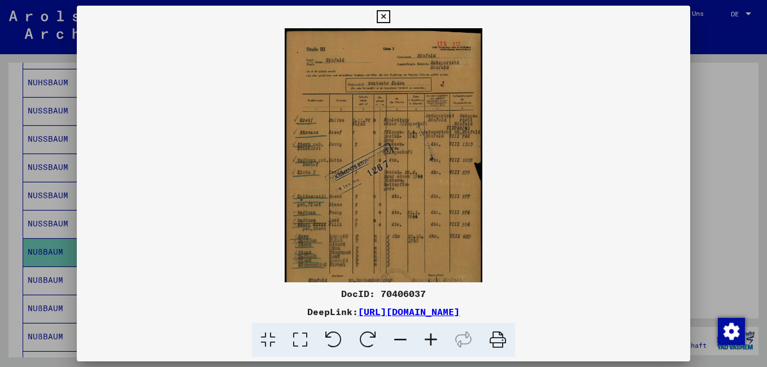
click at [431, 341] on icon at bounding box center [431, 340] width 30 height 34
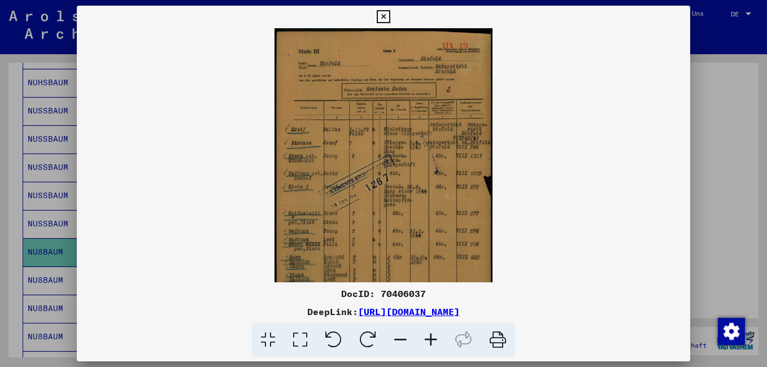
click at [431, 341] on icon at bounding box center [431, 340] width 30 height 34
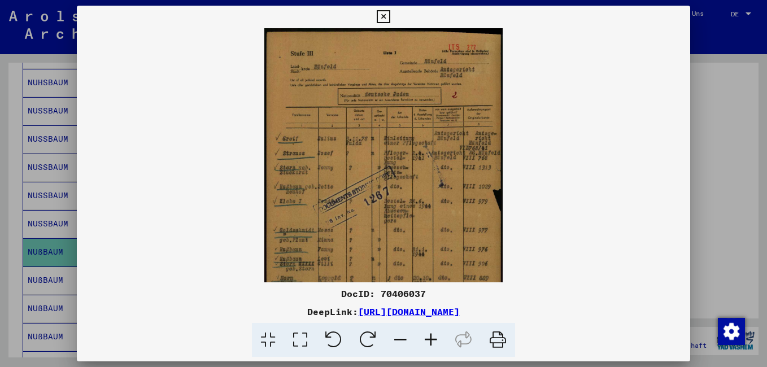
click at [431, 341] on icon at bounding box center [431, 340] width 30 height 34
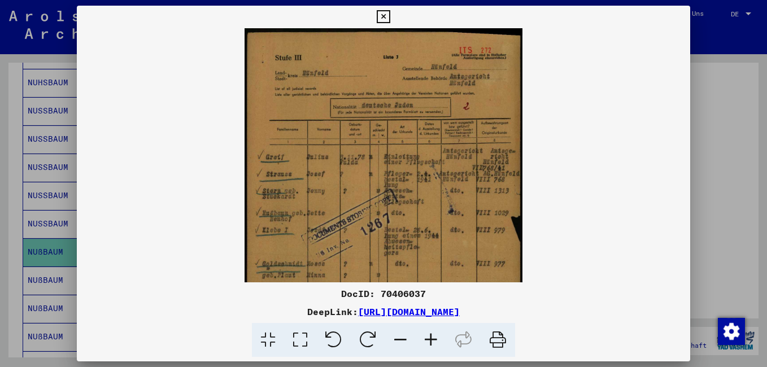
click at [431, 341] on icon at bounding box center [431, 340] width 30 height 34
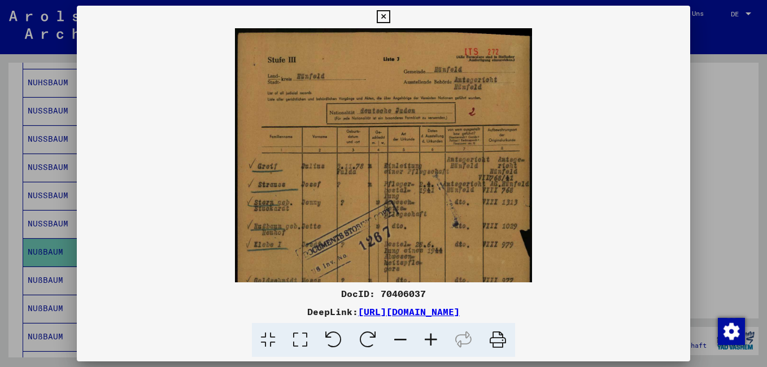
click at [431, 341] on icon at bounding box center [431, 340] width 30 height 34
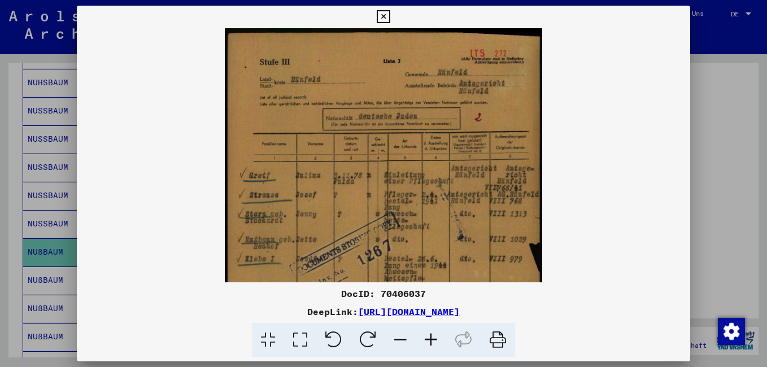
click at [431, 341] on icon at bounding box center [431, 340] width 30 height 34
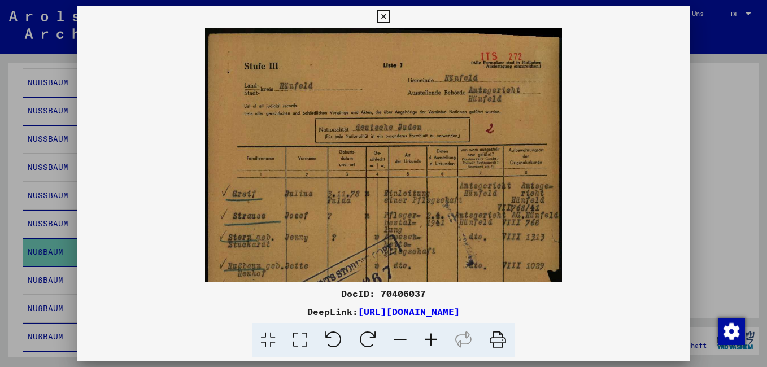
click at [431, 341] on icon at bounding box center [431, 340] width 30 height 34
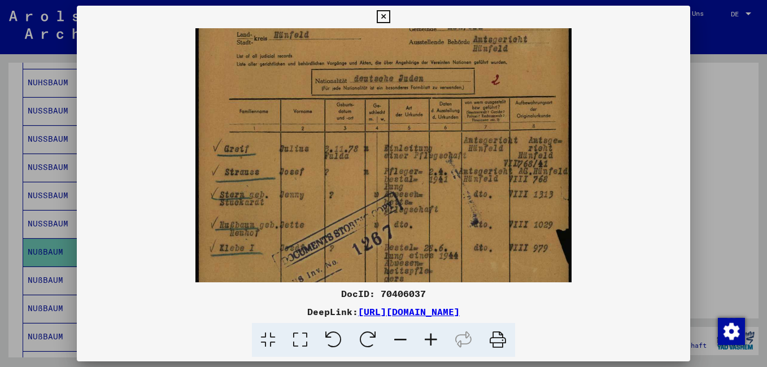
drag, startPoint x: 474, startPoint y: 224, endPoint x: 481, endPoint y: 169, distance: 54.7
click at [481, 169] on img at bounding box center [383, 242] width 377 height 536
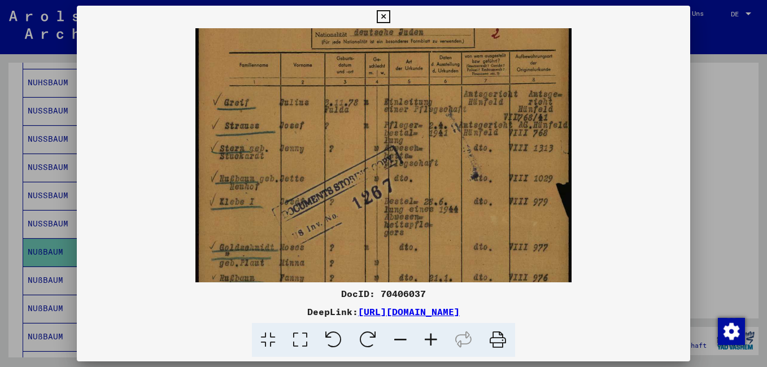
drag, startPoint x: 488, startPoint y: 245, endPoint x: 491, endPoint y: 198, distance: 46.4
click at [491, 198] on img at bounding box center [383, 196] width 377 height 536
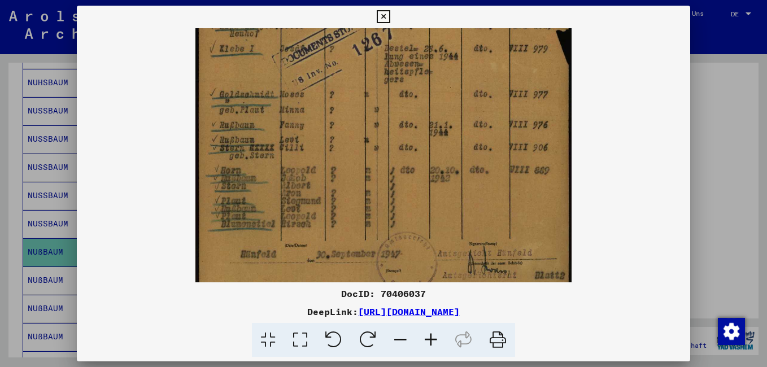
scroll to position [260, 0]
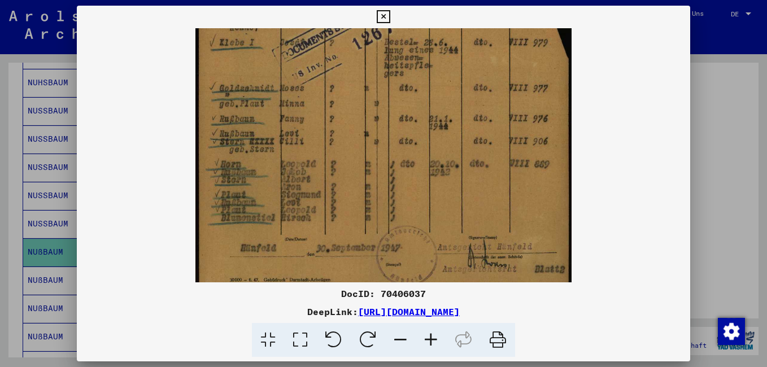
drag, startPoint x: 494, startPoint y: 246, endPoint x: 499, endPoint y: 86, distance: 159.3
click at [499, 86] on img at bounding box center [383, 36] width 377 height 536
click at [381, 14] on icon at bounding box center [383, 17] width 13 height 14
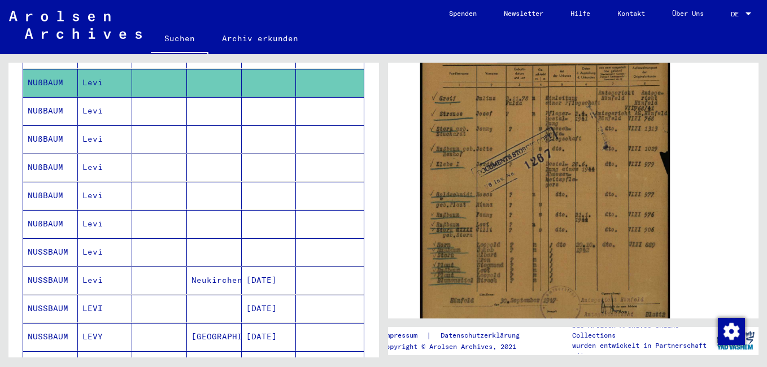
scroll to position [567, 0]
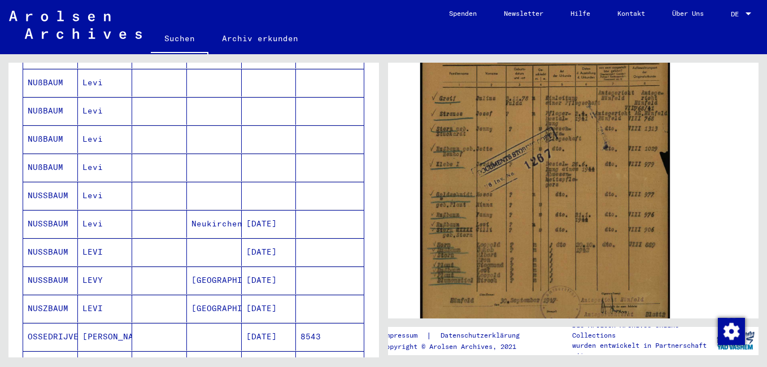
click at [51, 268] on mat-cell "NUSSBAUM" at bounding box center [50, 281] width 55 height 28
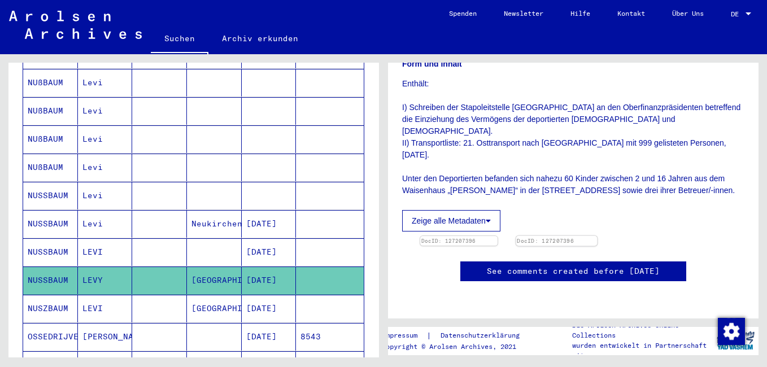
scroll to position [226, 0]
click at [500, 236] on img at bounding box center [458, 236] width 81 height 0
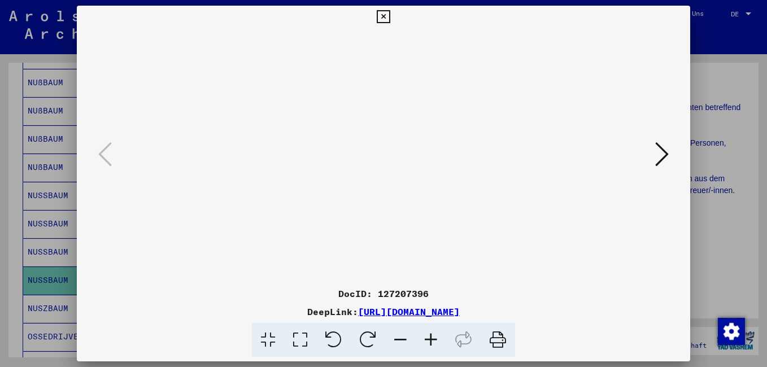
click at [431, 339] on icon at bounding box center [431, 340] width 30 height 34
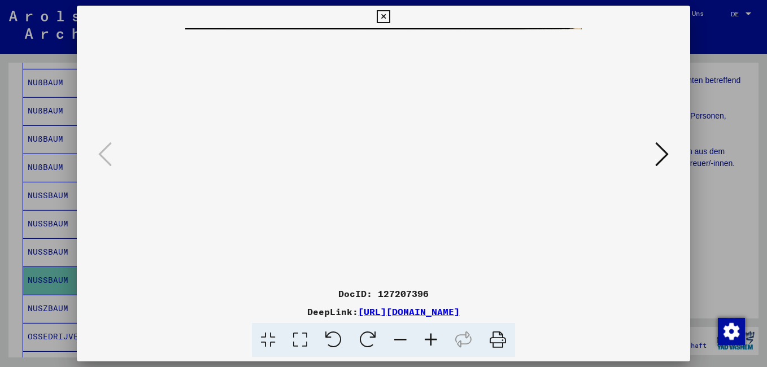
click at [431, 339] on icon at bounding box center [431, 340] width 30 height 34
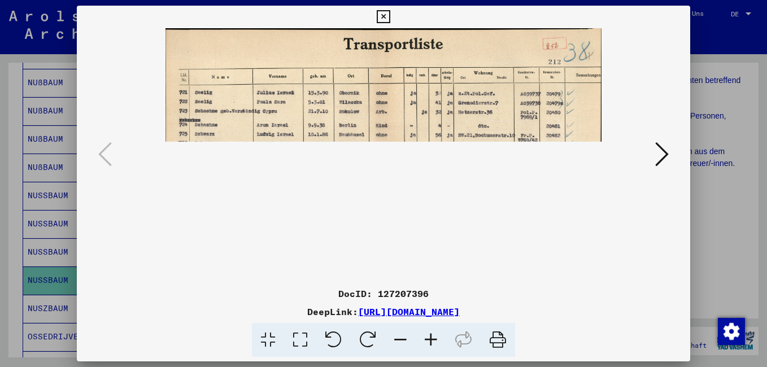
click at [431, 339] on icon at bounding box center [431, 340] width 30 height 34
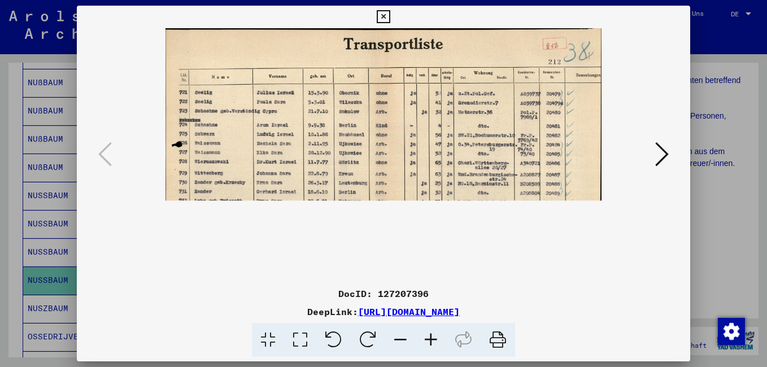
click at [431, 339] on icon at bounding box center [431, 340] width 30 height 34
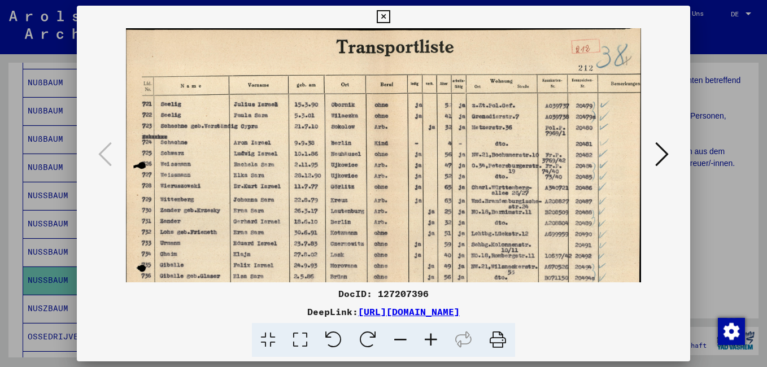
click at [431, 339] on icon at bounding box center [431, 340] width 30 height 34
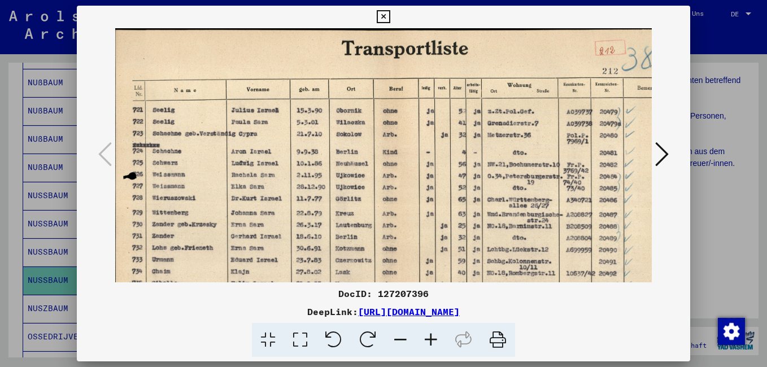
click at [431, 339] on icon at bounding box center [431, 340] width 30 height 34
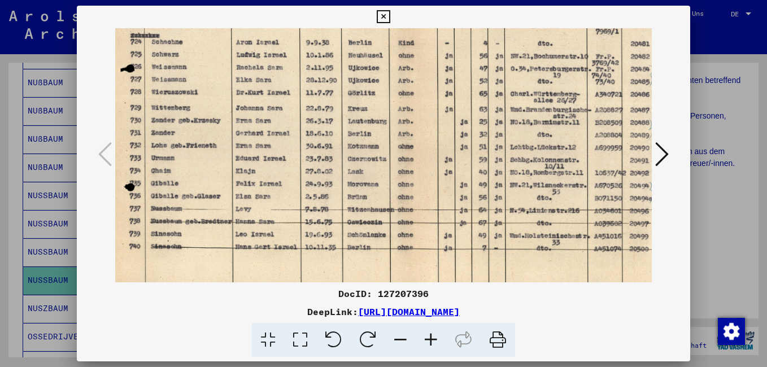
scroll to position [117, 3]
drag, startPoint x: 465, startPoint y: 212, endPoint x: 463, endPoint y: 95, distance: 117.5
click at [463, 95] on img at bounding box center [409, 123] width 594 height 424
click at [382, 17] on icon at bounding box center [383, 17] width 13 height 14
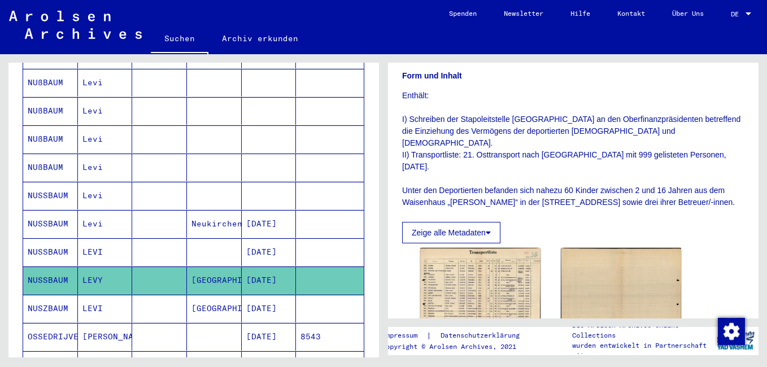
scroll to position [169, 0]
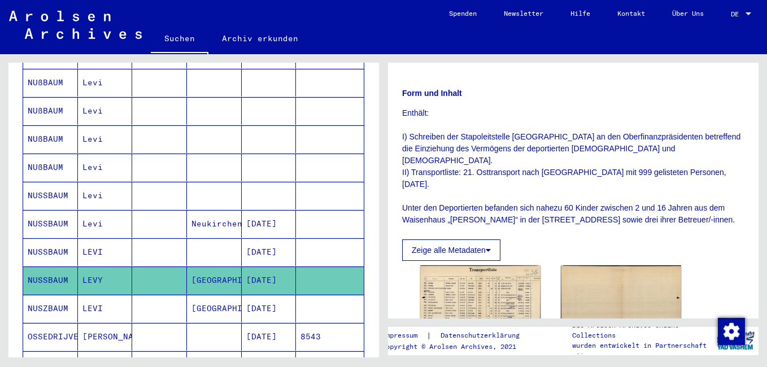
drag, startPoint x: 412, startPoint y: 172, endPoint x: 749, endPoint y: 212, distance: 339.5
click at [749, 212] on yv-its-full-details "1 Inhaftierungsdokumente / 1.2 Verschiedenes / 1.2.1 Deportationen und Transpor…" at bounding box center [573, 163] width 370 height 513
copy p "Transportliste: 21. Osttransport nach [GEOGRAPHIC_DATA] mit 999 gelisteten Pers…"
click at [488, 246] on icon at bounding box center [488, 250] width 5 height 8
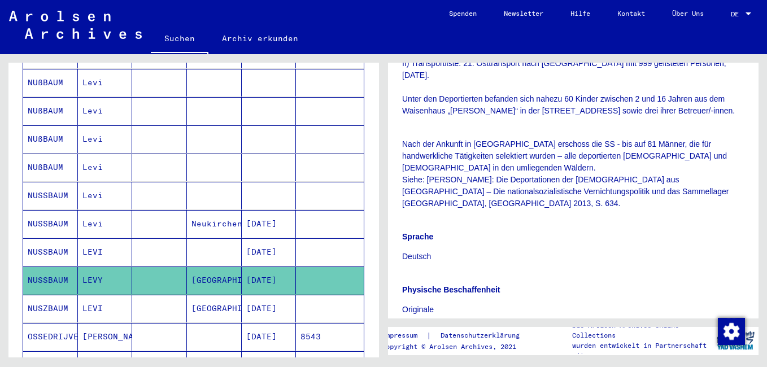
scroll to position [282, 0]
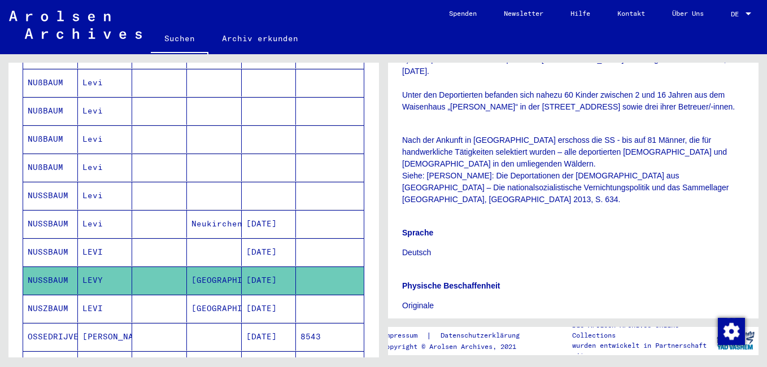
click at [549, 247] on p "Deutsch" at bounding box center [573, 253] width 342 height 12
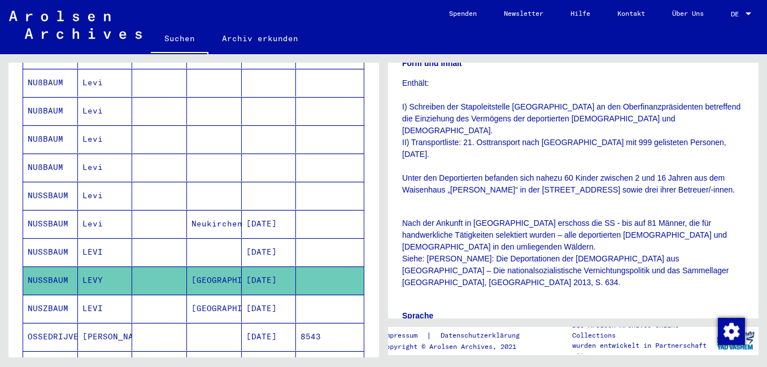
scroll to position [169, 0]
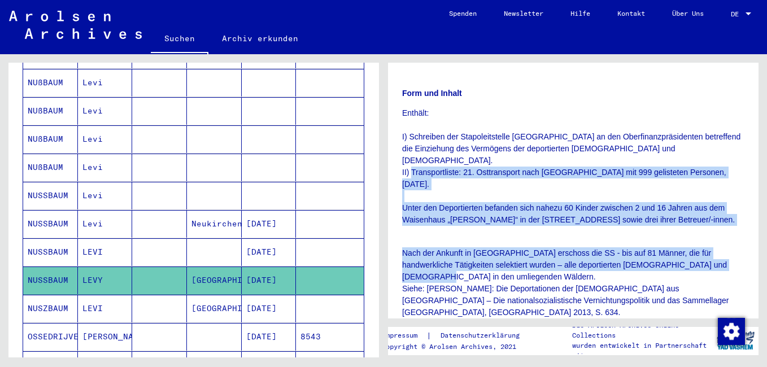
drag, startPoint x: 413, startPoint y: 173, endPoint x: 685, endPoint y: 265, distance: 287.3
click at [685, 265] on div "Signatur 15510027 Anzahl Dokumente 53 Form und Inhalt Enthält: I) Schreiben der…" at bounding box center [573, 291] width 342 height 537
copy div "Transportliste: 21. Osttransport nach [GEOGRAPHIC_DATA] mit 999 gelisteten Pers…"
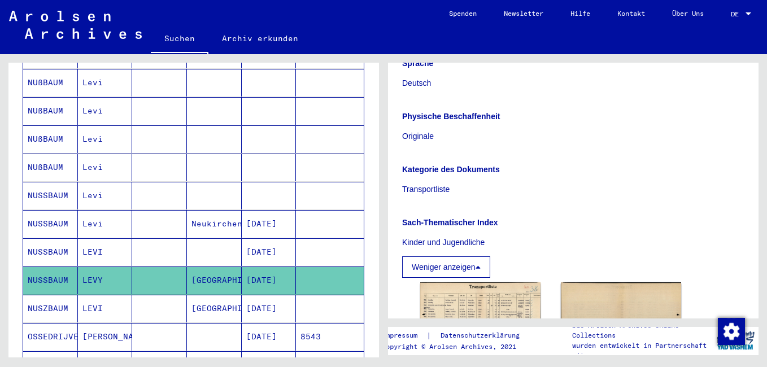
scroll to position [565, 0]
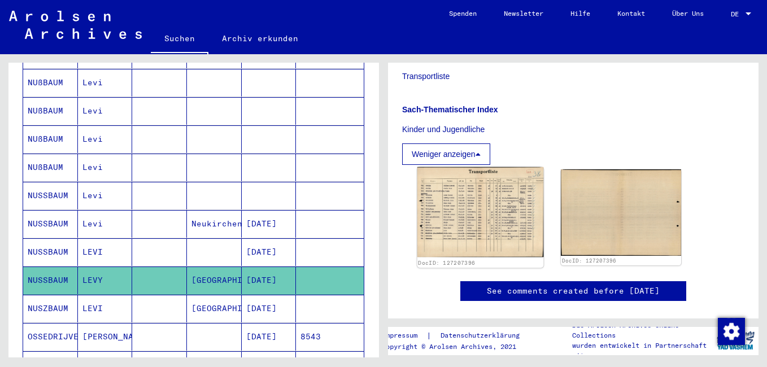
click at [499, 205] on img at bounding box center [480, 212] width 127 height 90
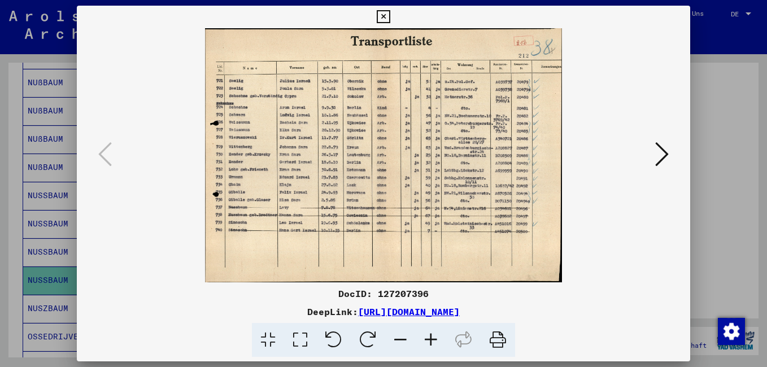
click at [431, 334] on icon at bounding box center [431, 340] width 30 height 34
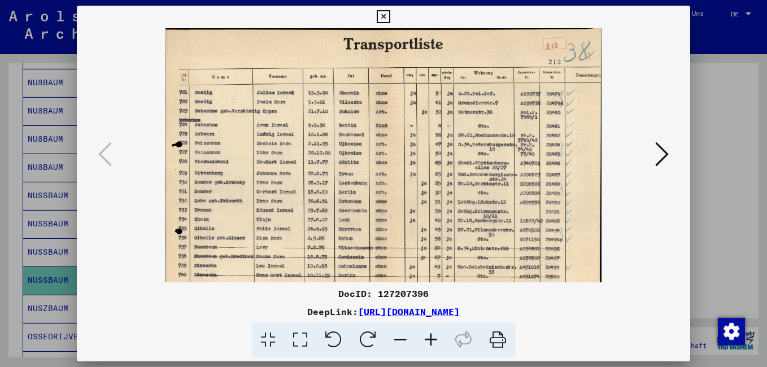
click at [431, 334] on icon at bounding box center [431, 340] width 30 height 34
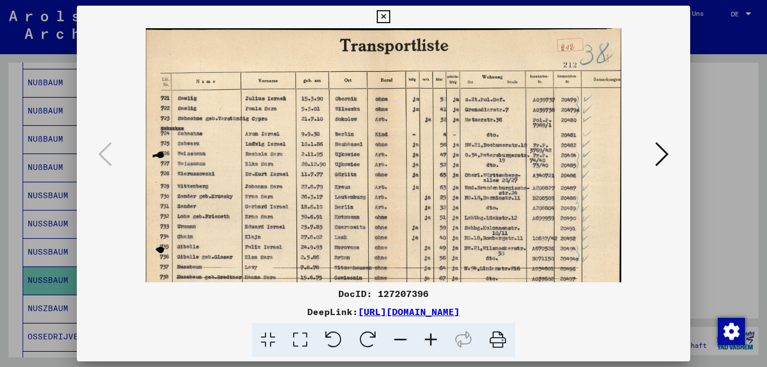
click at [431, 334] on icon at bounding box center [431, 340] width 30 height 34
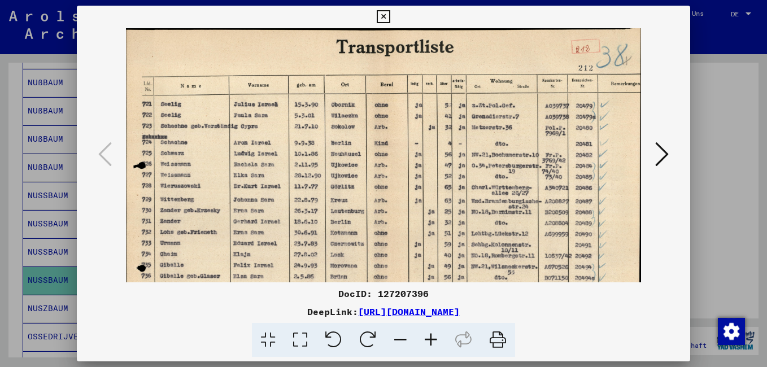
click at [431, 334] on icon at bounding box center [431, 340] width 30 height 34
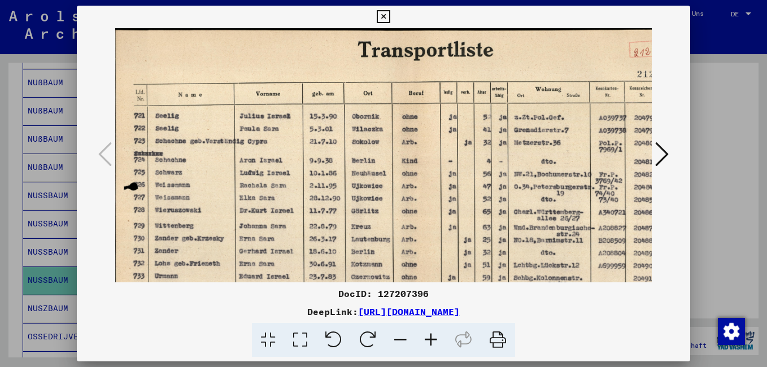
click at [431, 334] on icon at bounding box center [431, 340] width 30 height 34
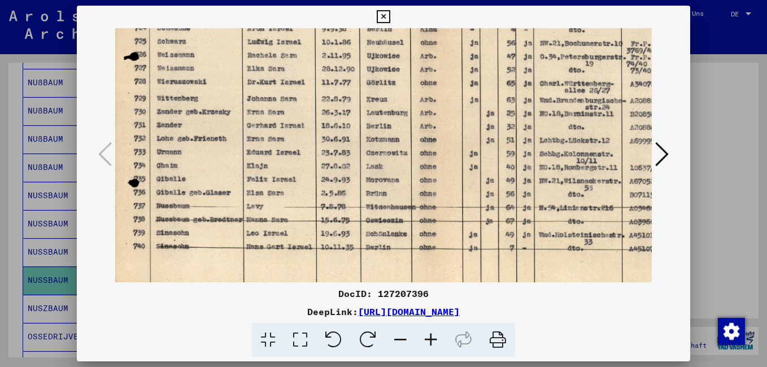
scroll to position [141, 1]
drag, startPoint x: 499, startPoint y: 221, endPoint x: 430, endPoint y: 80, distance: 157.3
click at [430, 80] on img at bounding box center [431, 113] width 634 height 452
click at [388, 19] on icon at bounding box center [383, 17] width 13 height 14
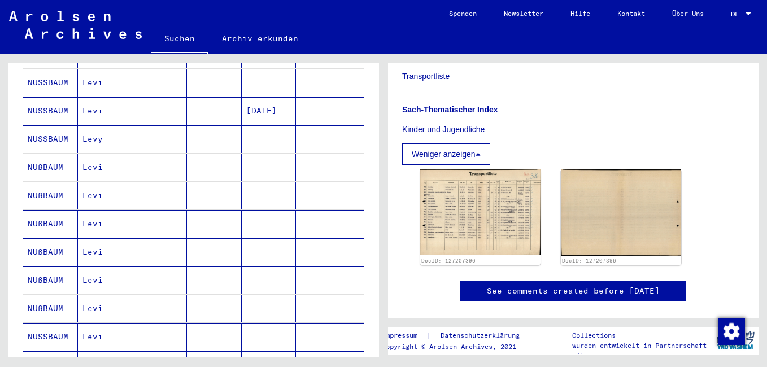
scroll to position [398, 0]
click at [55, 69] on mat-cell "NUSSBAUM" at bounding box center [50, 83] width 55 height 28
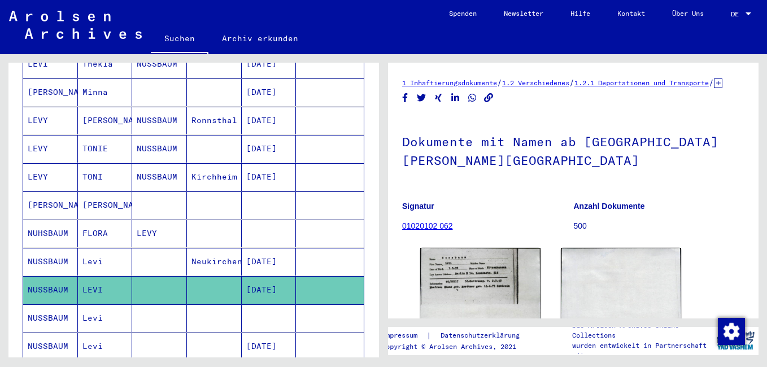
scroll to position [172, 0]
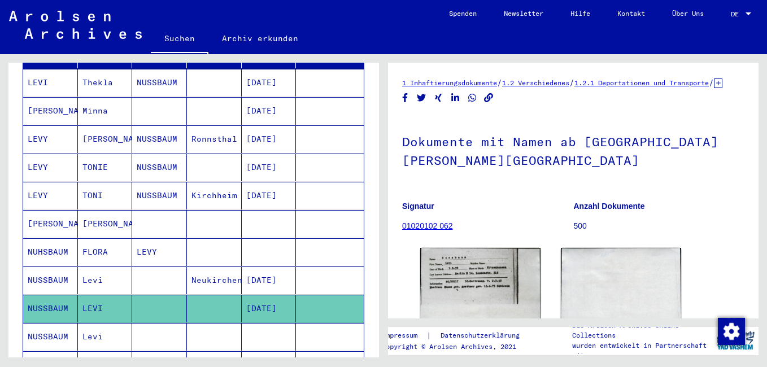
click at [56, 298] on mat-cell "NUSSBAUM" at bounding box center [50, 309] width 55 height 28
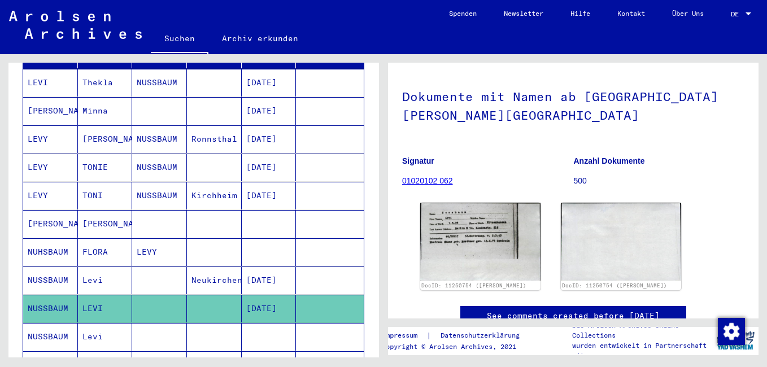
scroll to position [0, 0]
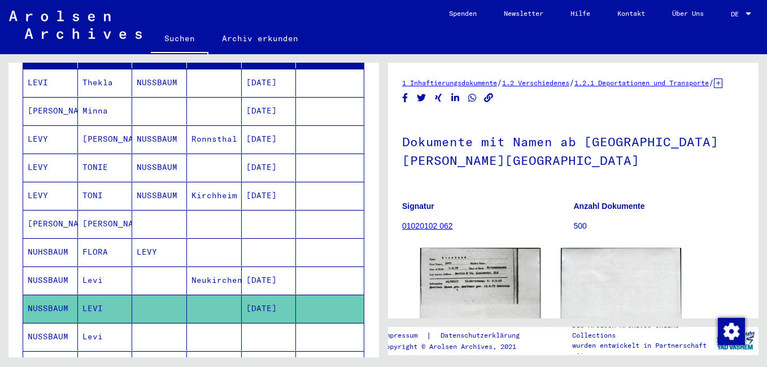
click at [586, 202] on b "Anzahl Dokumente" at bounding box center [609, 206] width 71 height 9
click at [662, 82] on link "1.2.1 Deportationen und Transporte" at bounding box center [641, 82] width 134 height 8
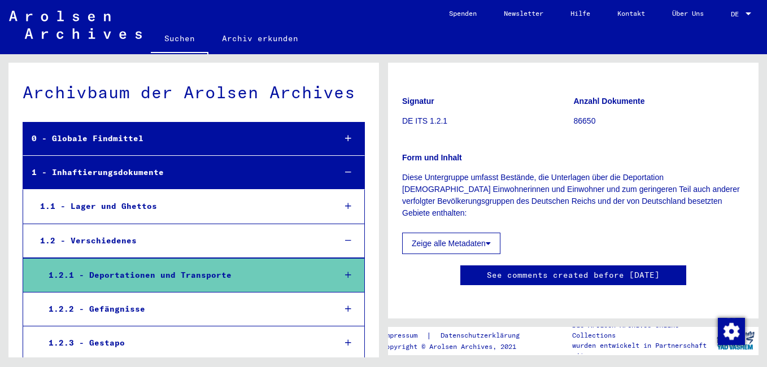
scroll to position [113, 0]
